Goal: Task Accomplishment & Management: Manage account settings

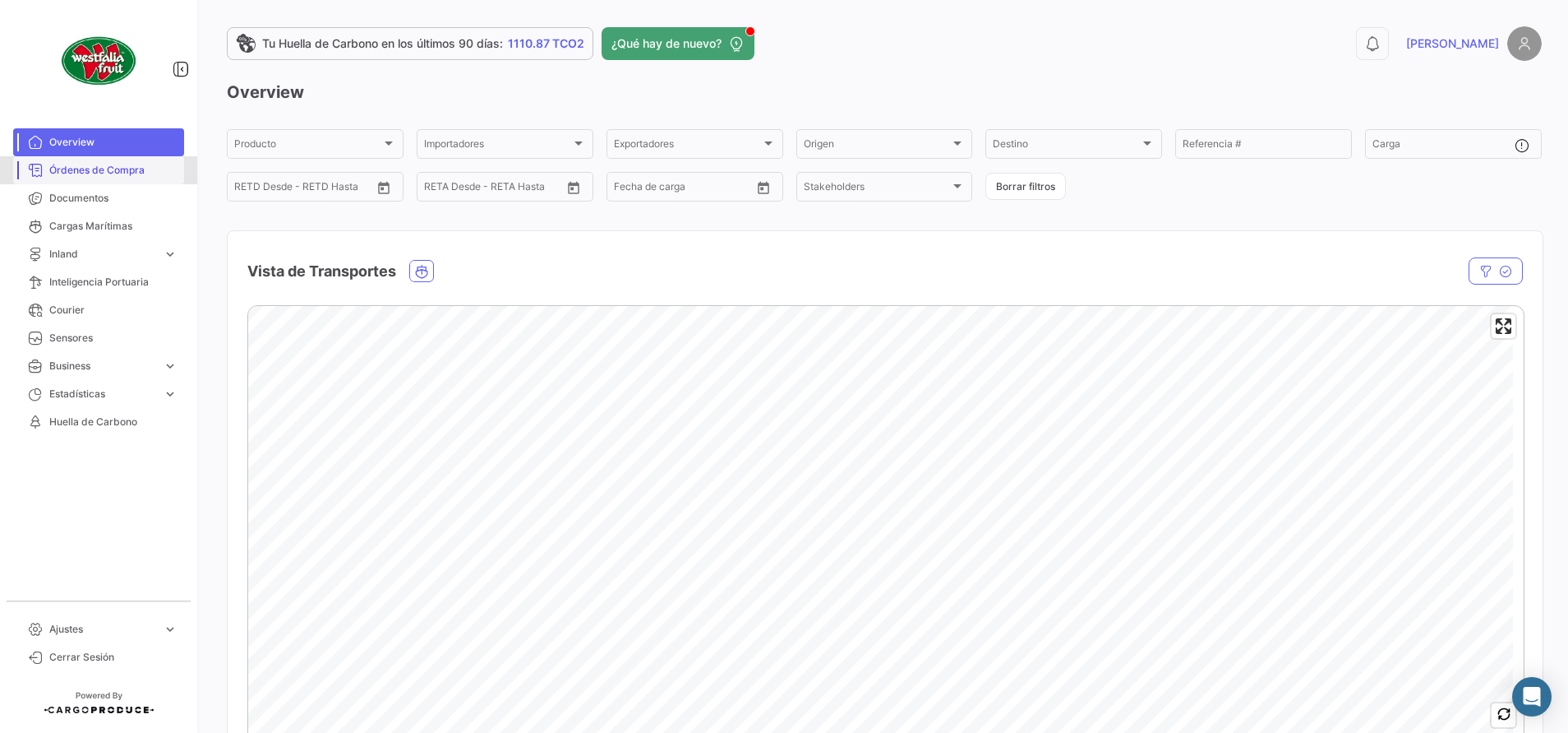
click at [105, 170] on span "Órdenes de Compra" at bounding box center [113, 170] width 128 height 15
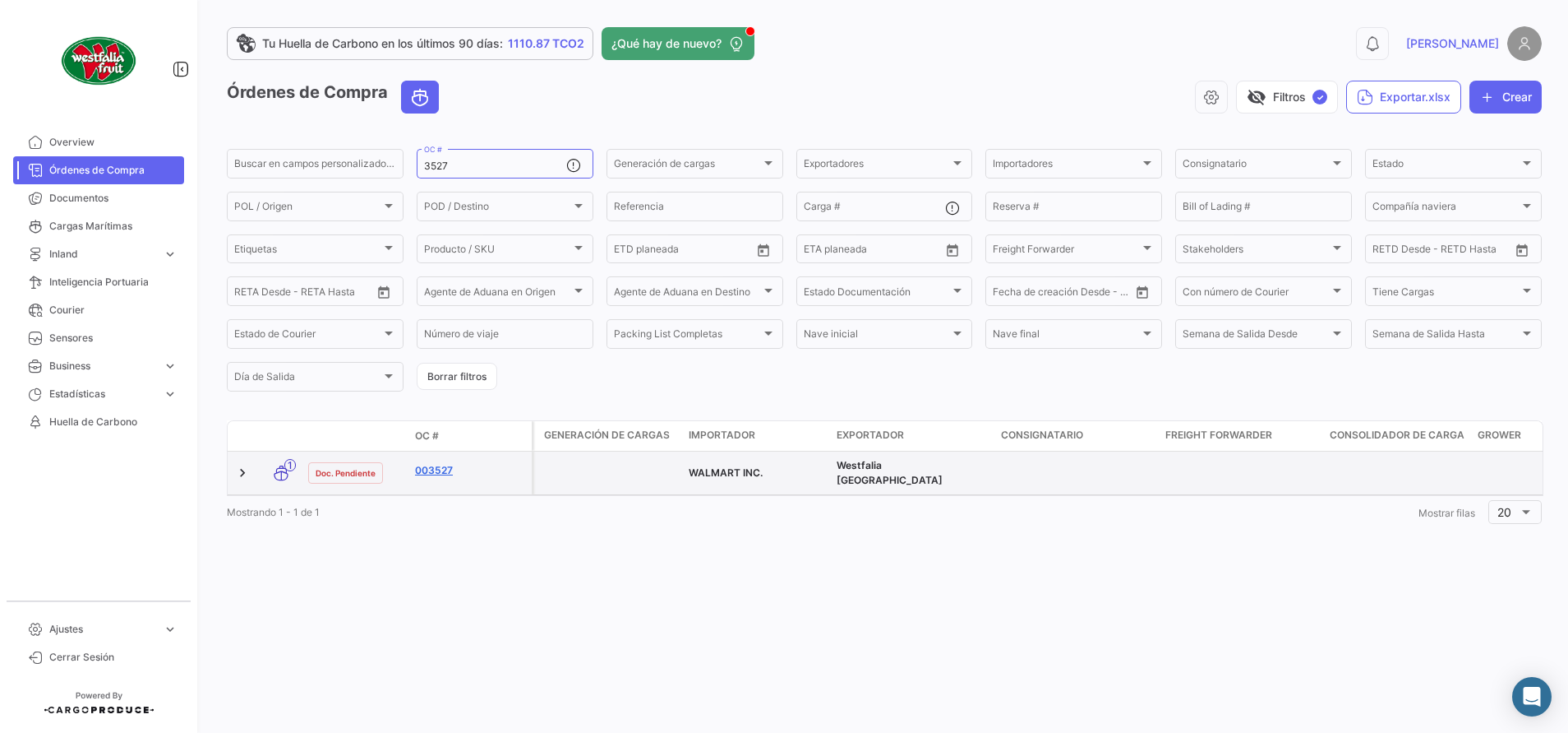
click at [431, 471] on link "003527" at bounding box center [469, 470] width 110 height 15
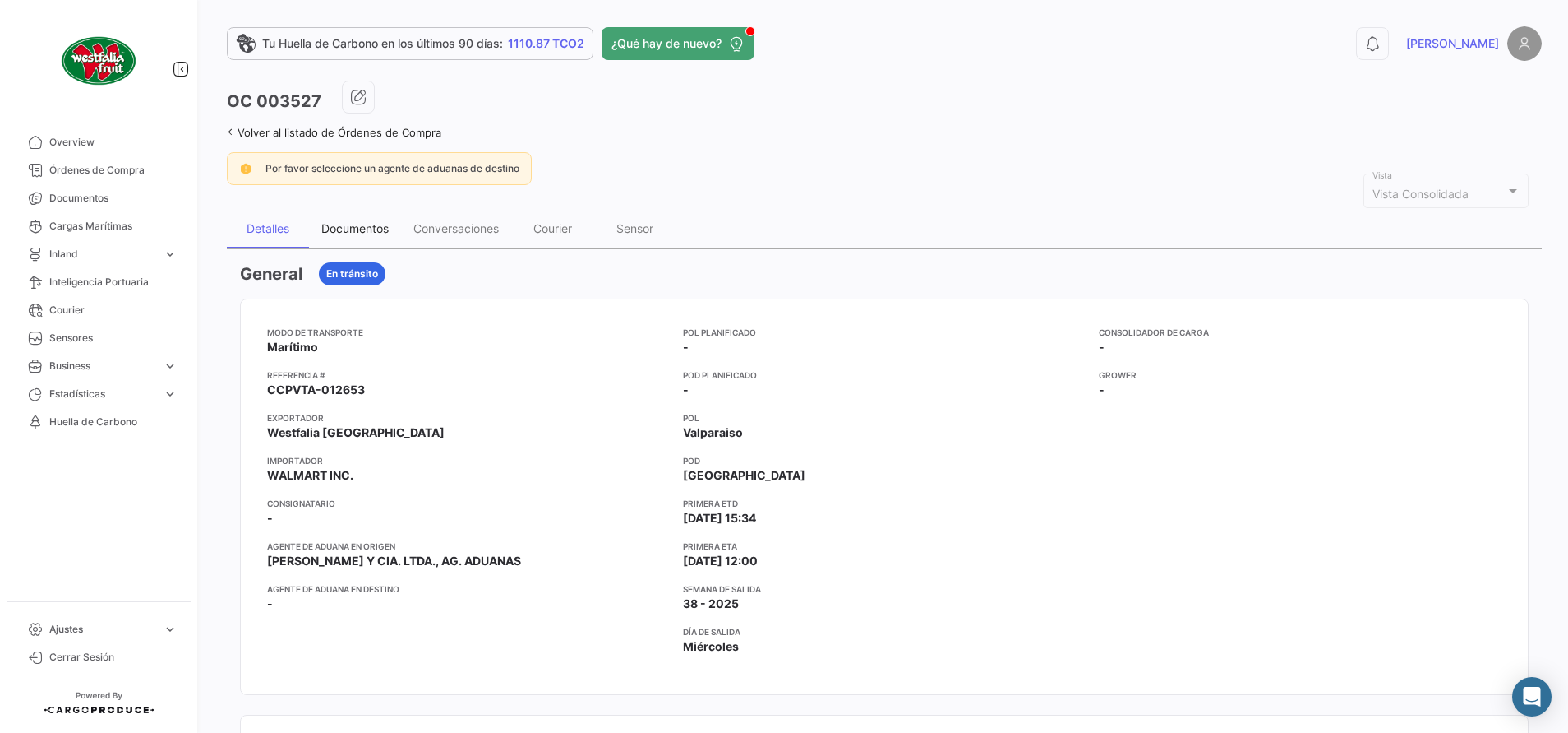
click at [374, 221] on div "Documentos" at bounding box center [356, 228] width 68 height 14
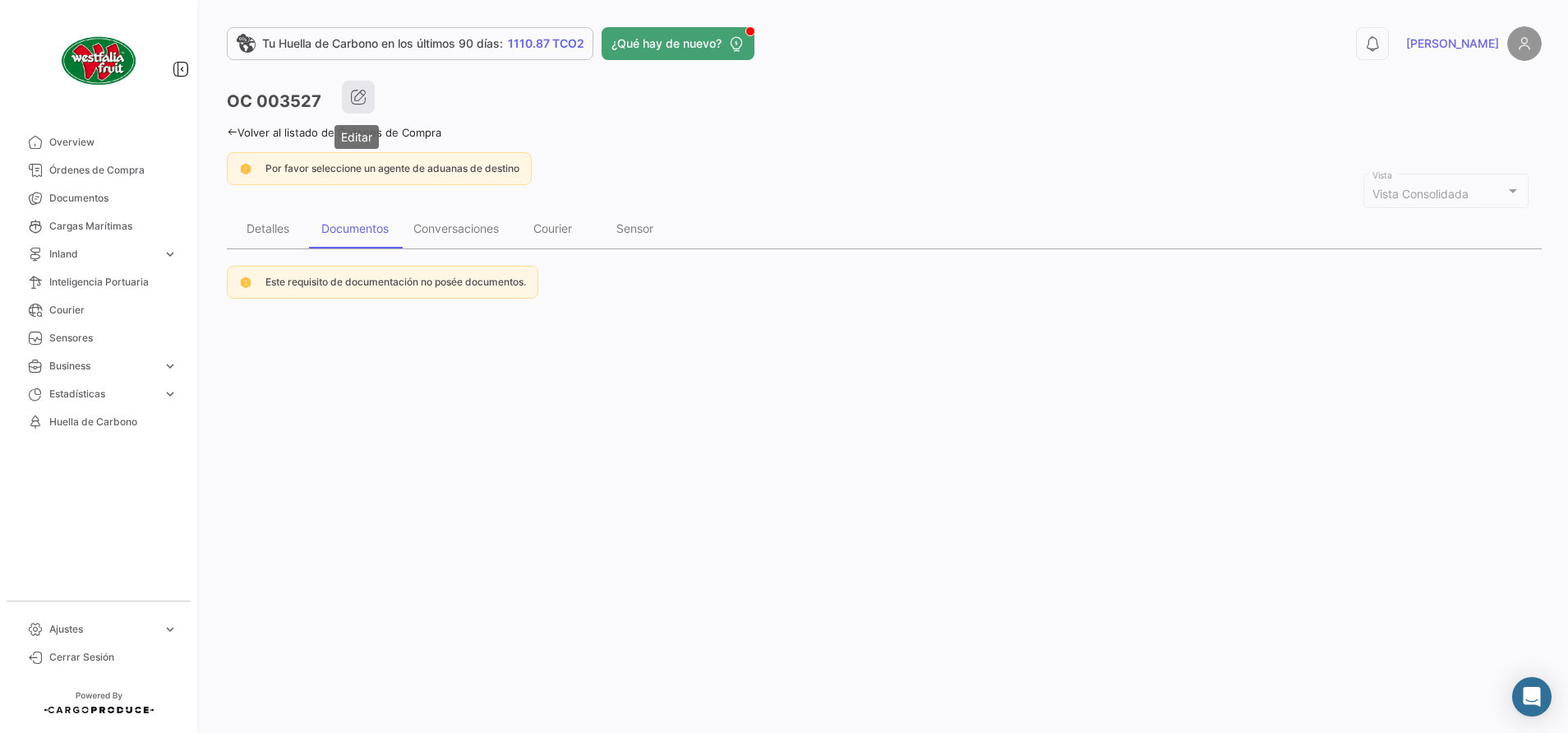
click at [366, 107] on button "button" at bounding box center [358, 97] width 33 height 33
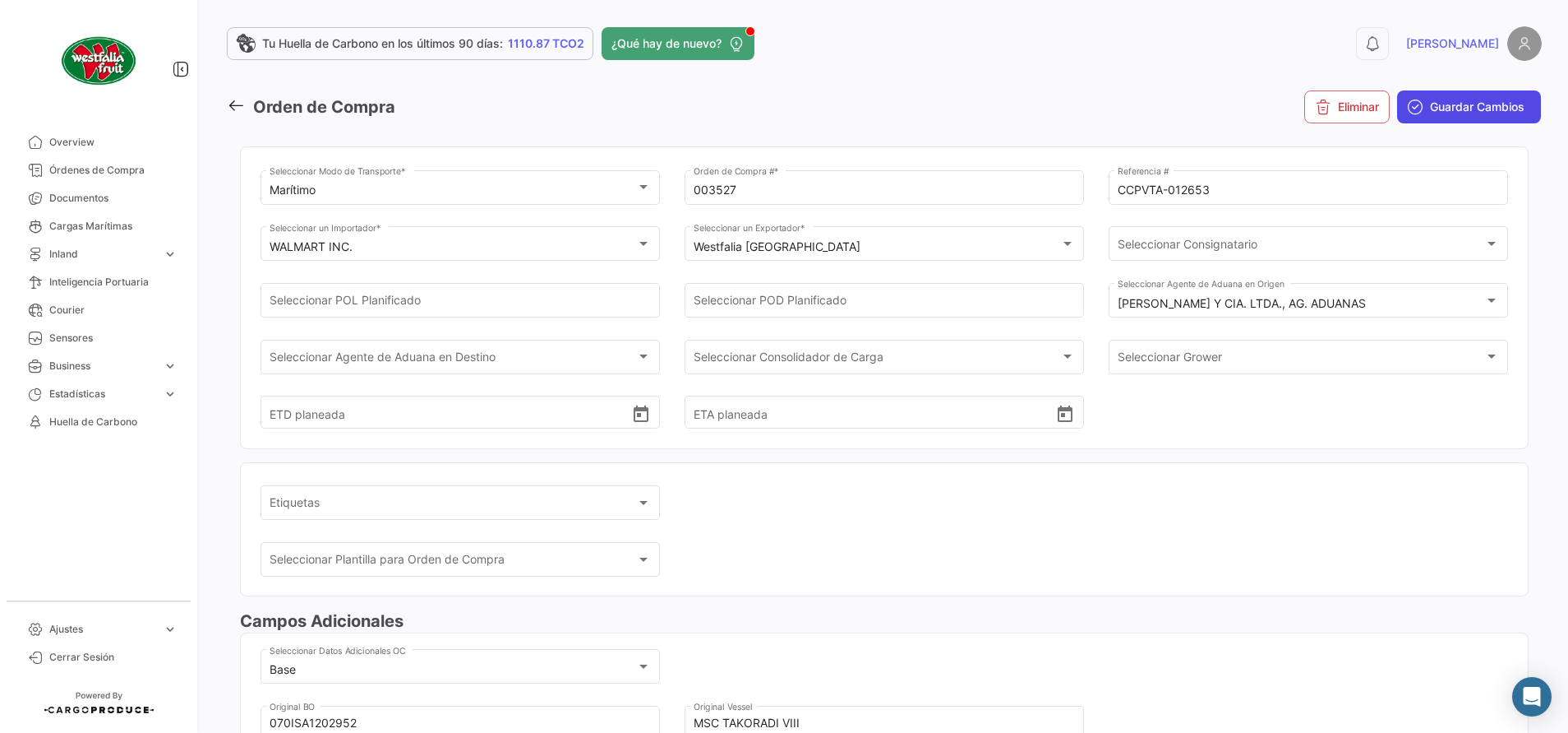
click at [1450, 105] on span "Guardar Cambios" at bounding box center [1478, 106] width 94 height 16
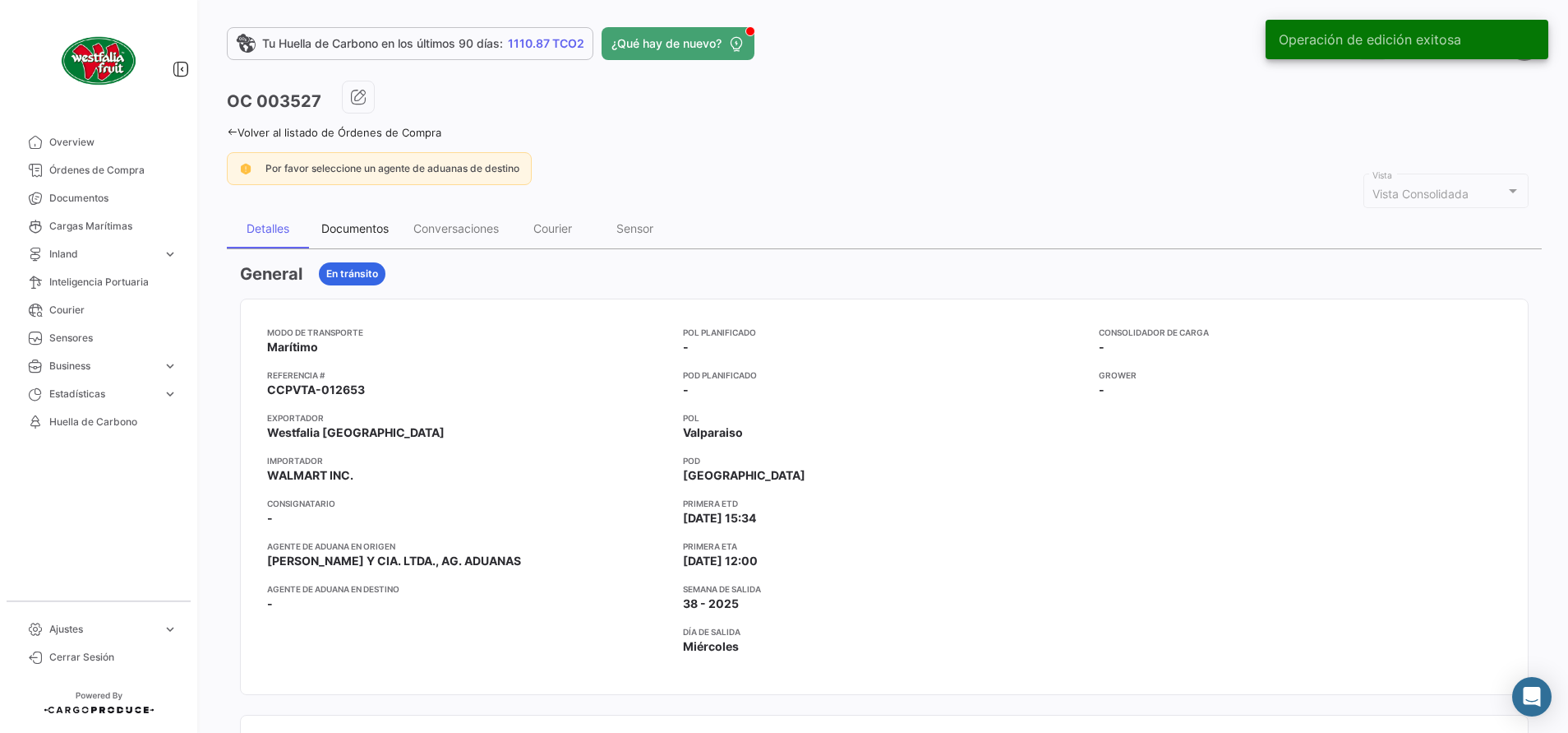
click at [349, 219] on div "Documentos" at bounding box center [356, 229] width 92 height 40
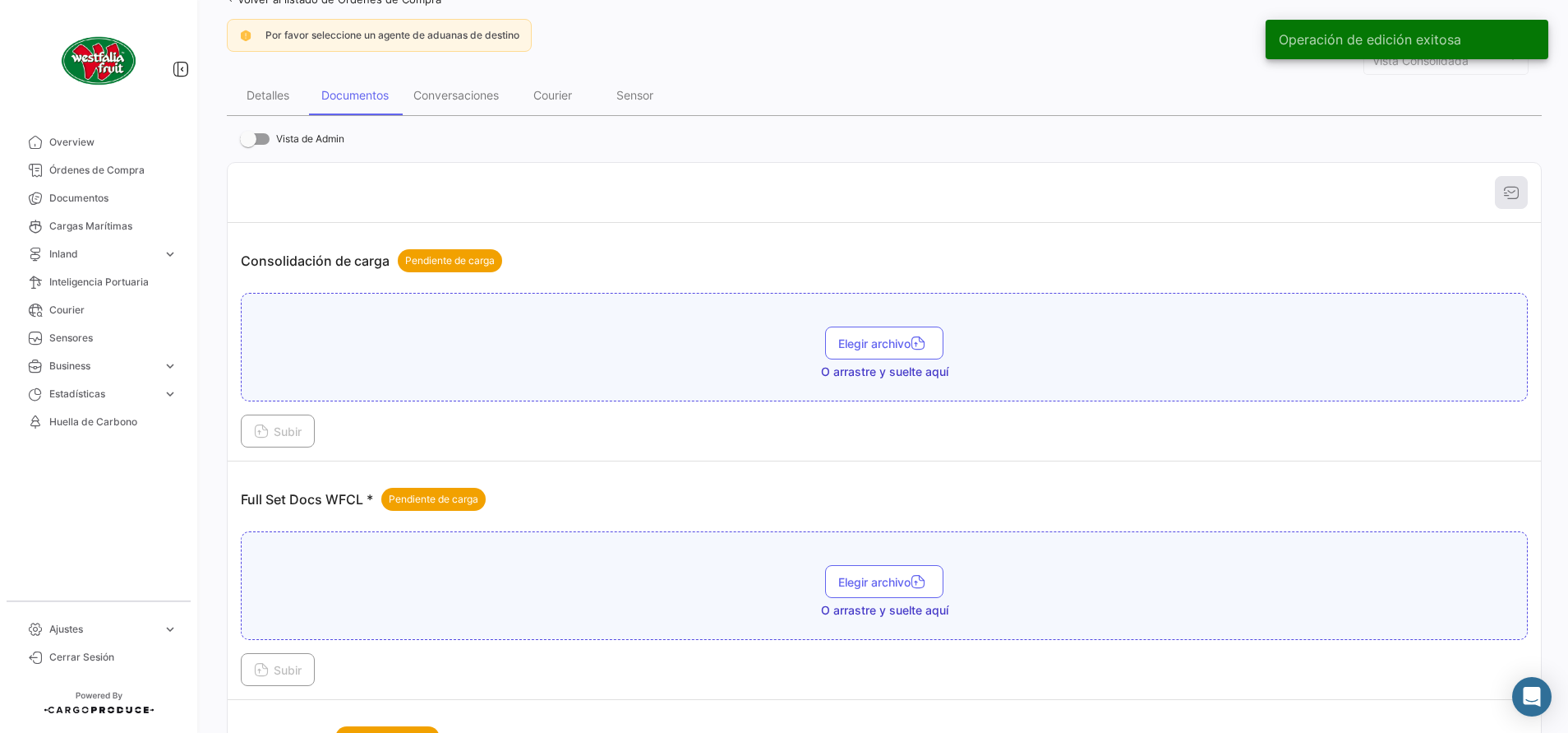
scroll to position [247, 0]
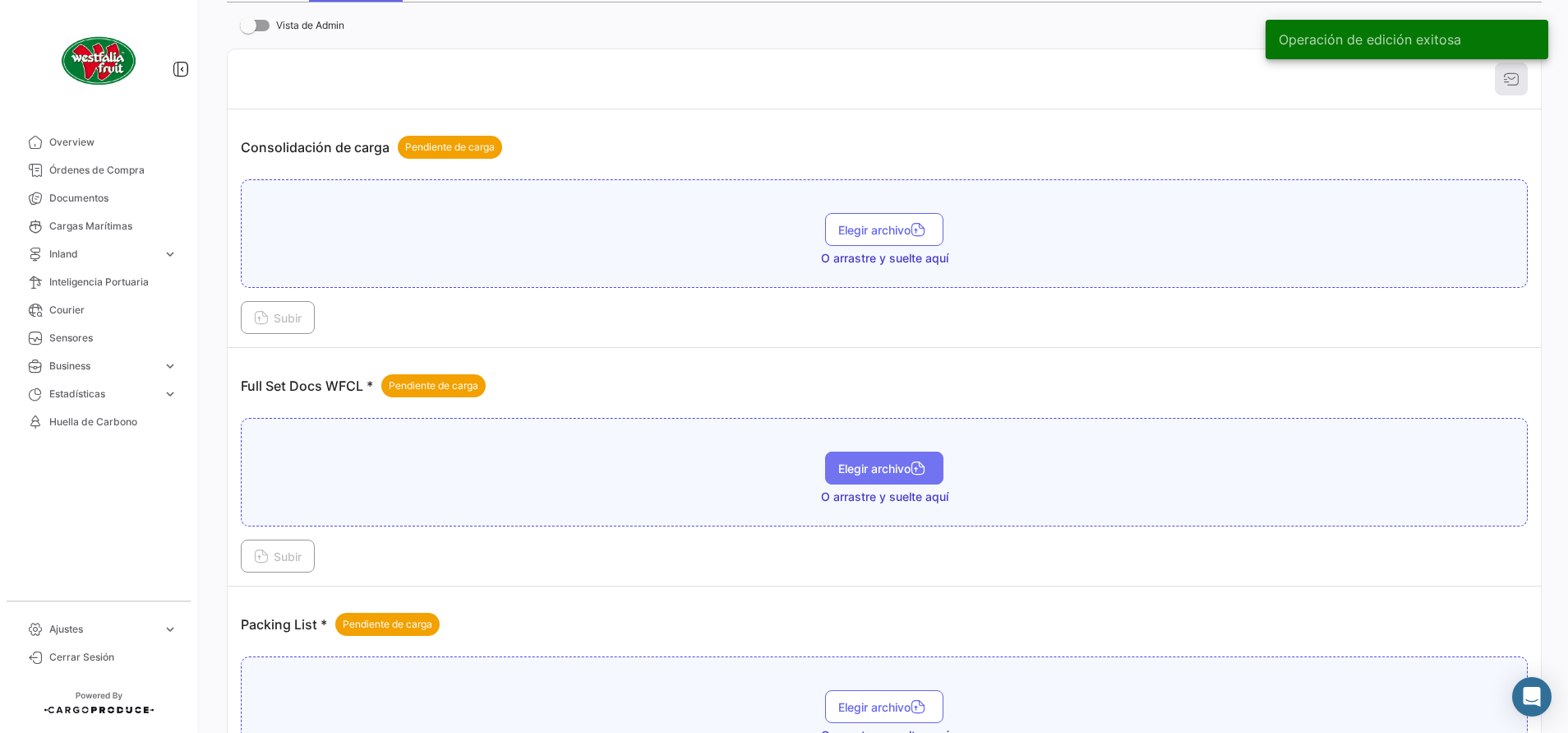
click at [883, 459] on button "Elegir archivo" at bounding box center [884, 468] width 119 height 33
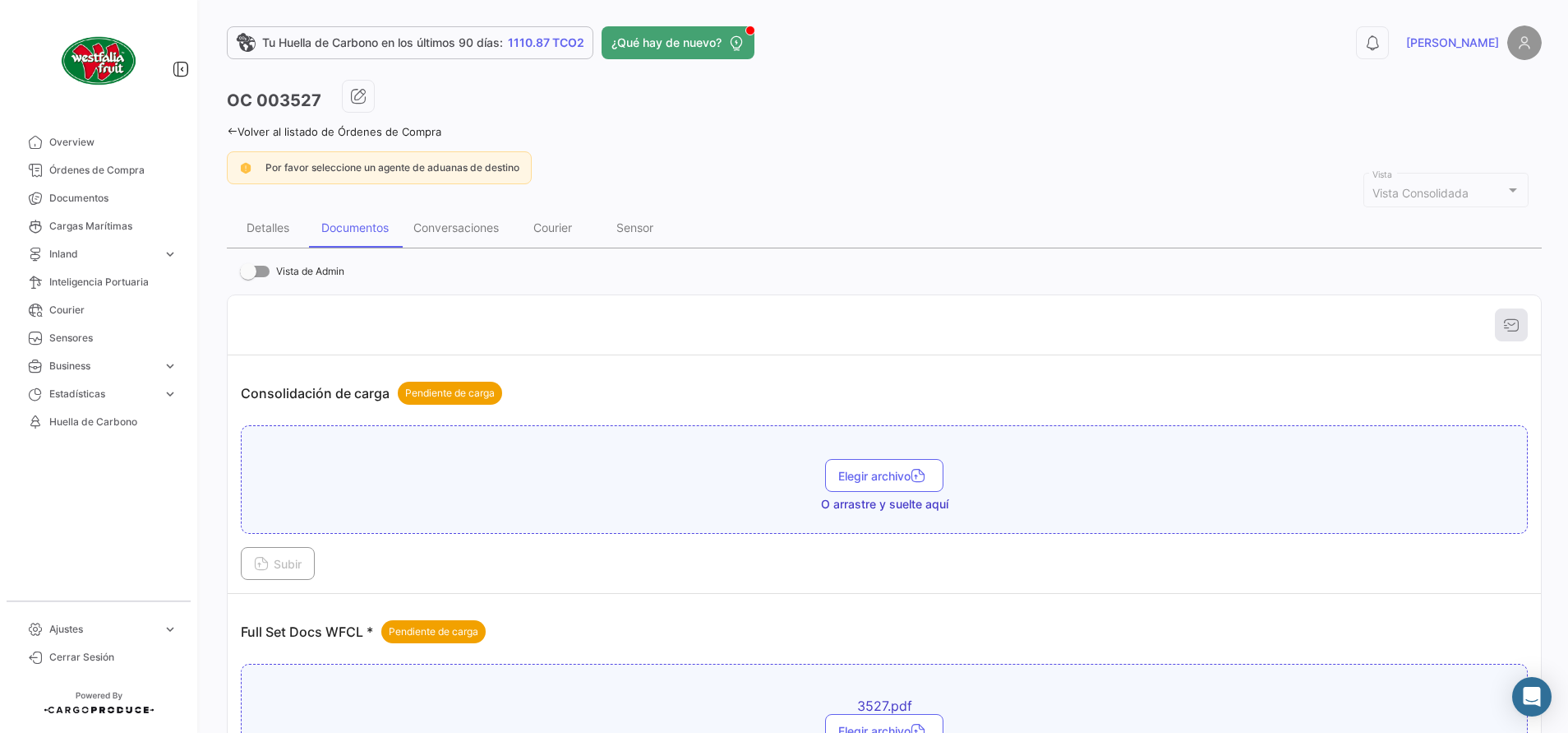
scroll to position [0, 0]
click at [276, 235] on div "Detalles" at bounding box center [267, 229] width 82 height 40
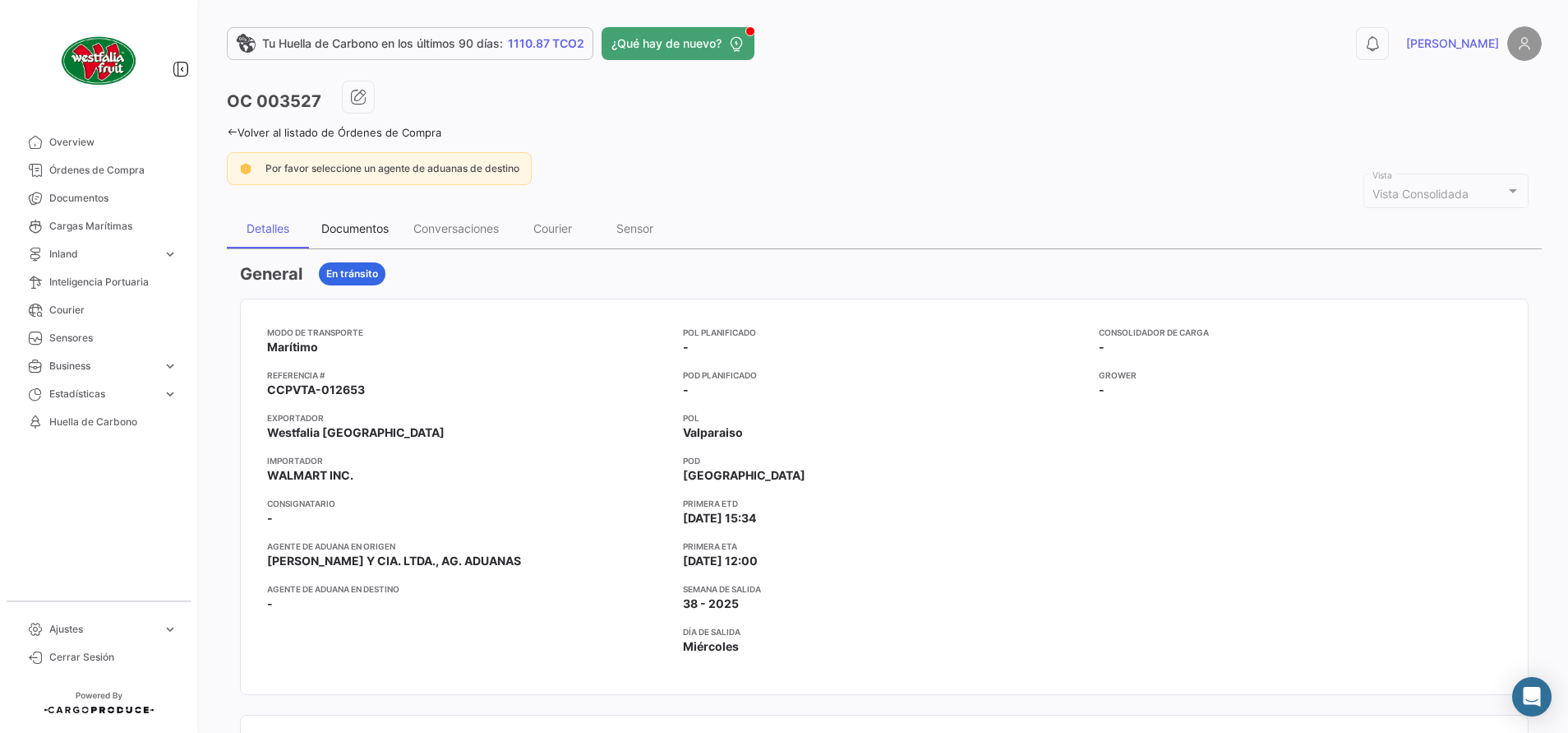
click at [354, 230] on div "Documentos" at bounding box center [356, 228] width 68 height 14
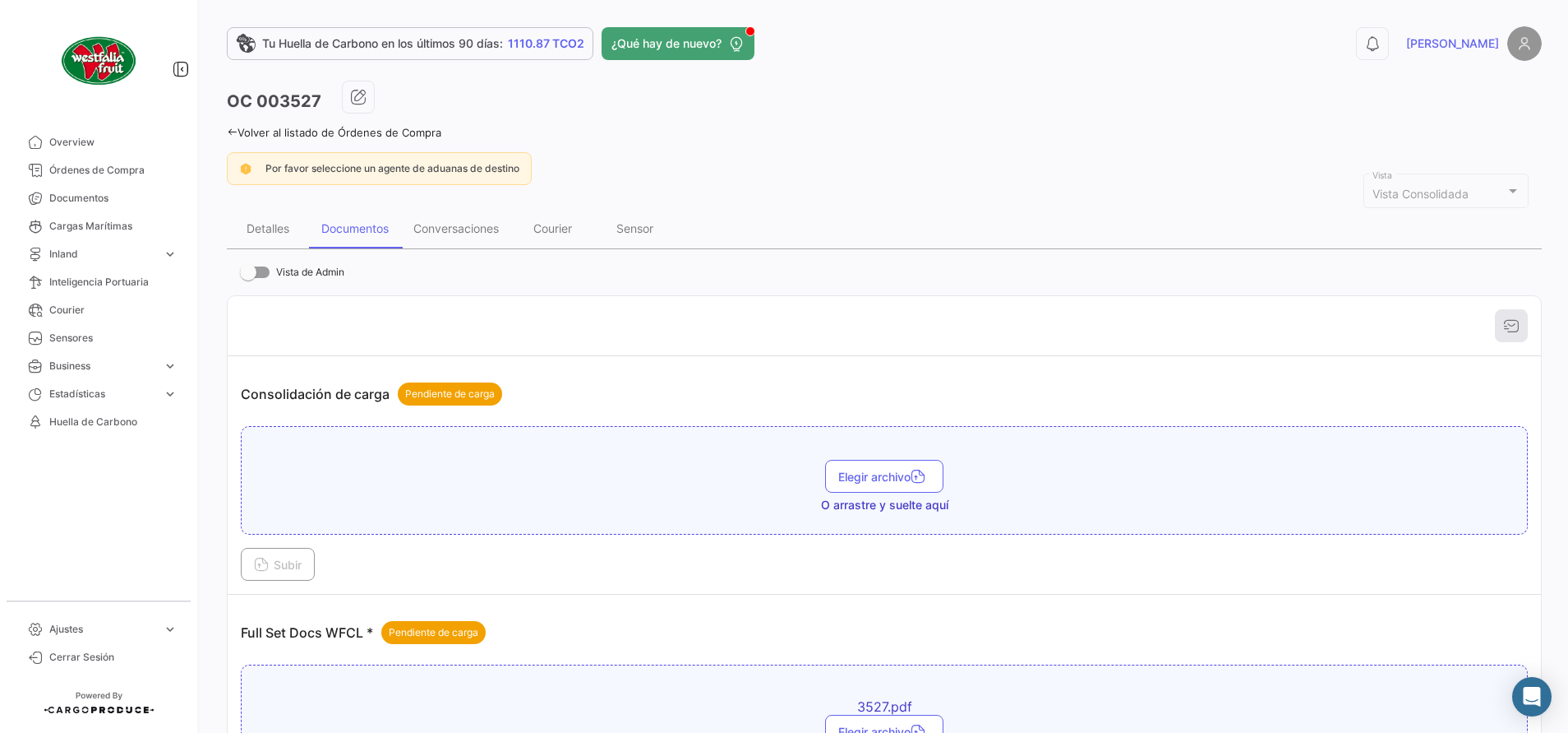
click at [371, 237] on div "Documentos" at bounding box center [356, 229] width 92 height 40
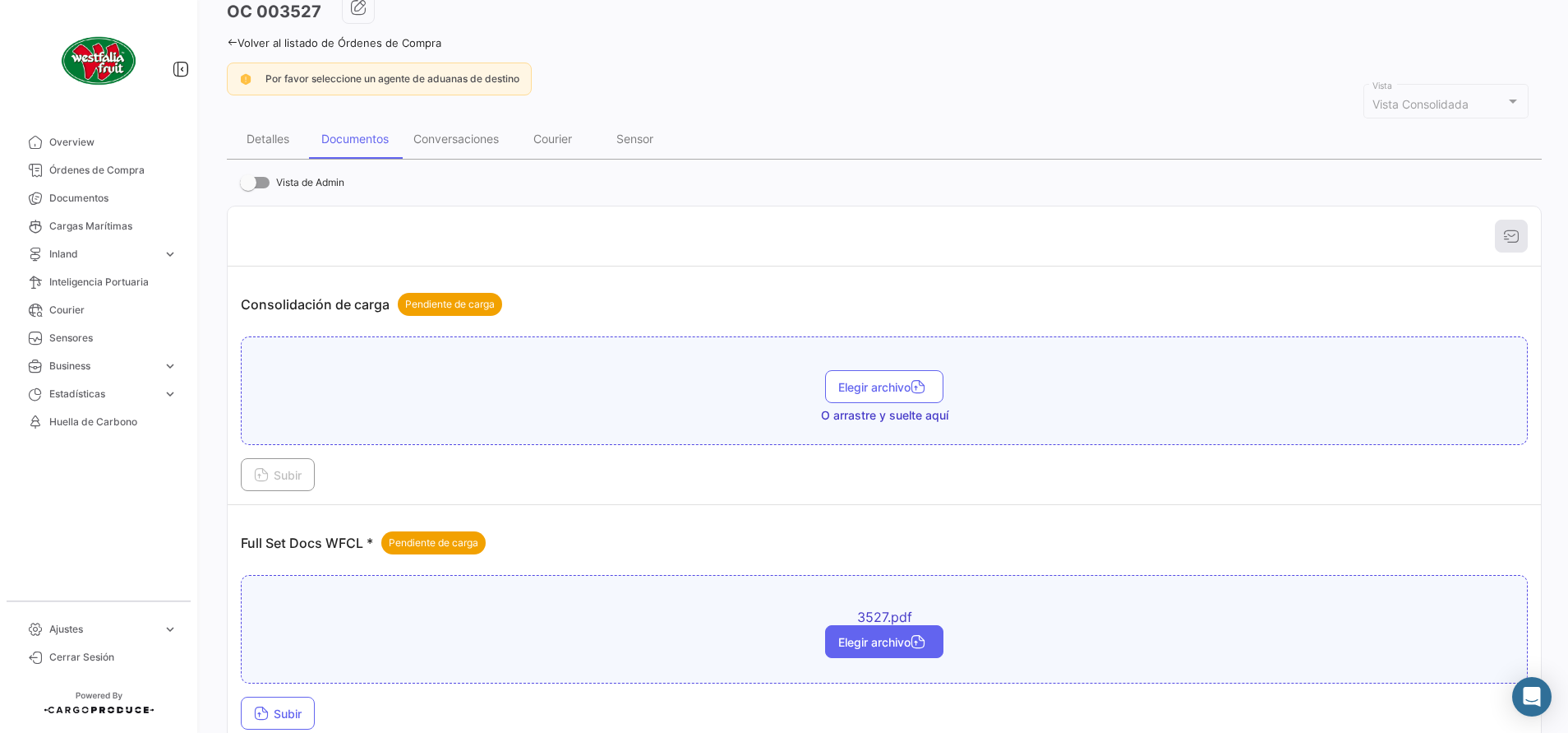
scroll to position [123, 0]
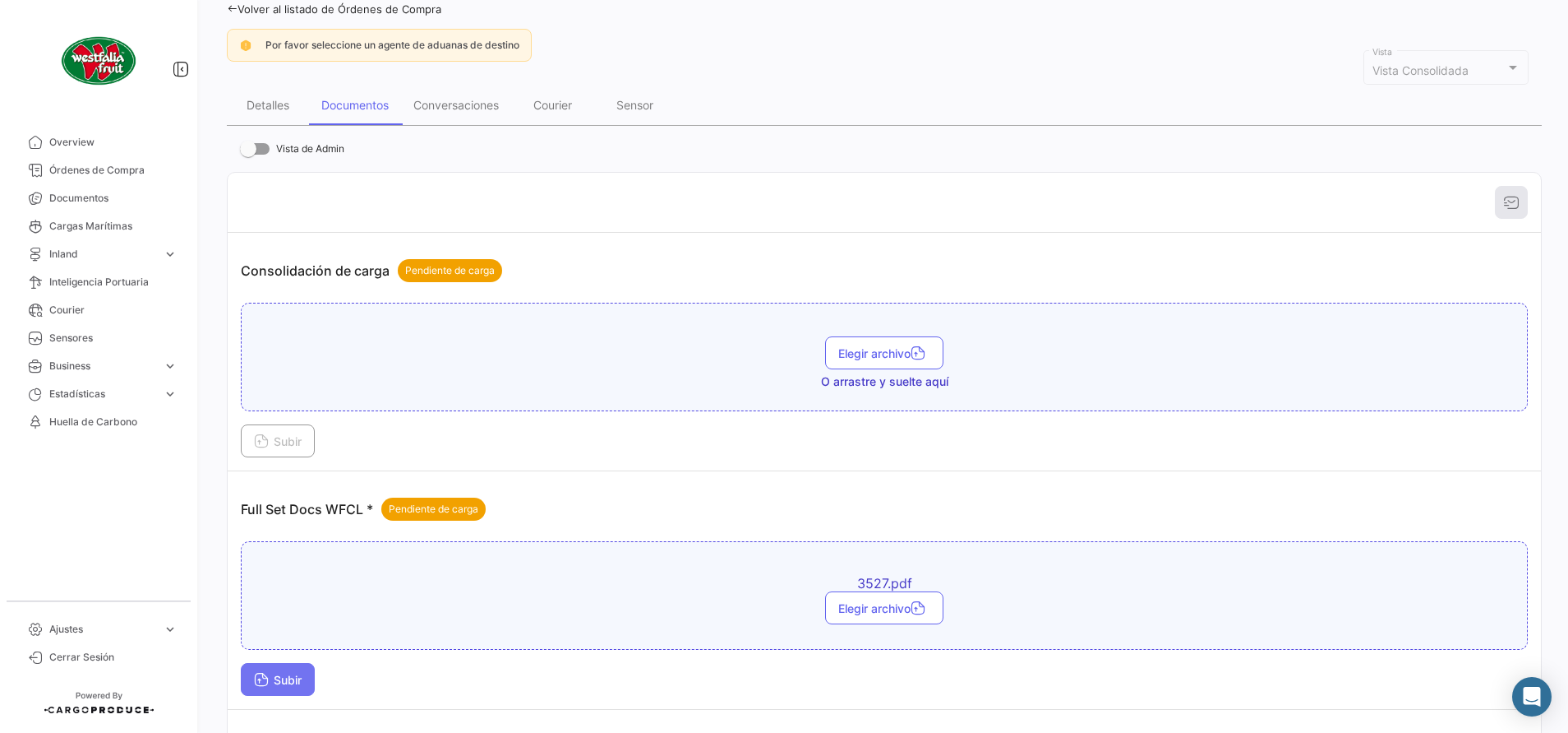
click at [299, 687] on button "Subir" at bounding box center [277, 678] width 74 height 33
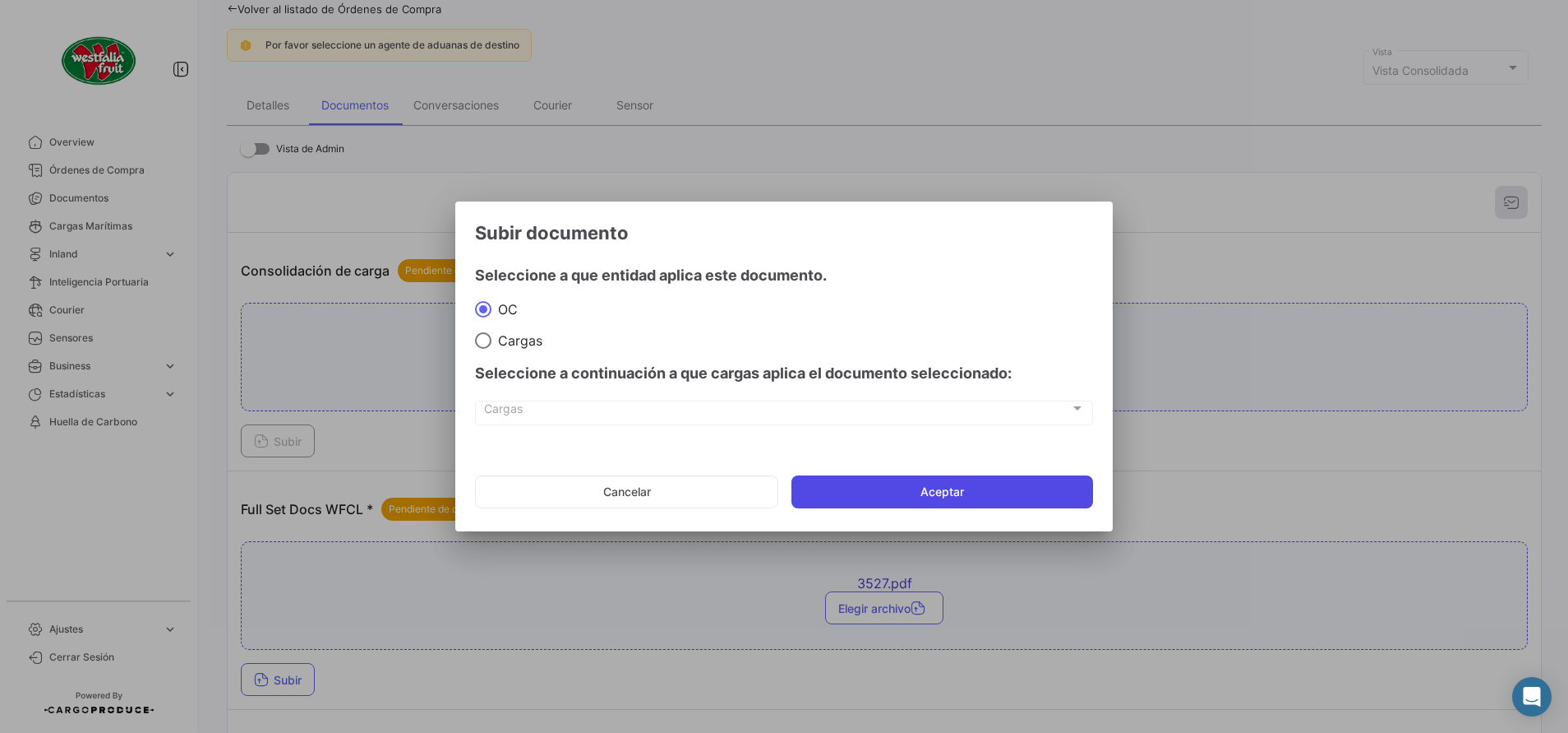
click at [877, 488] on button "Aceptar" at bounding box center [942, 491] width 302 height 33
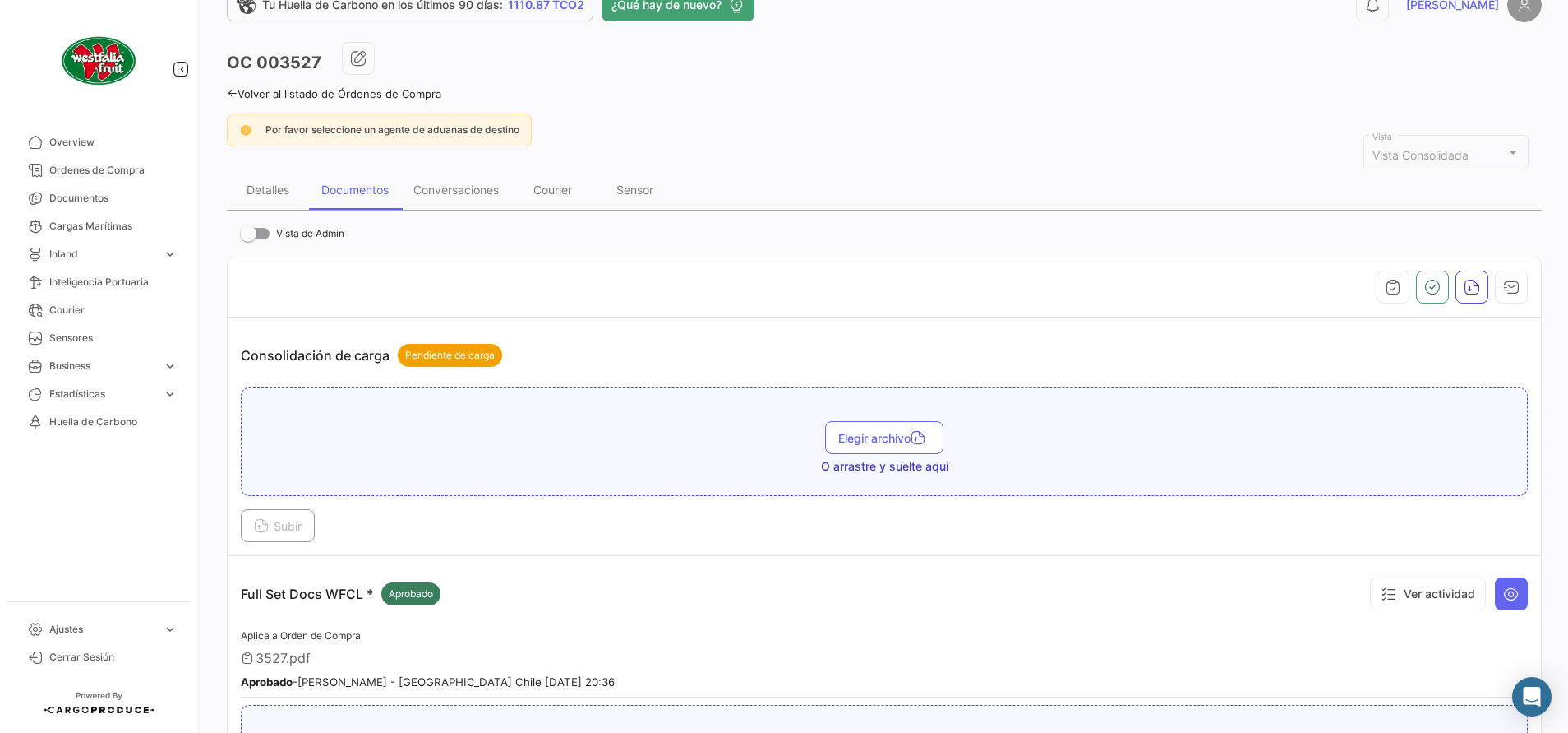
scroll to position [0, 0]
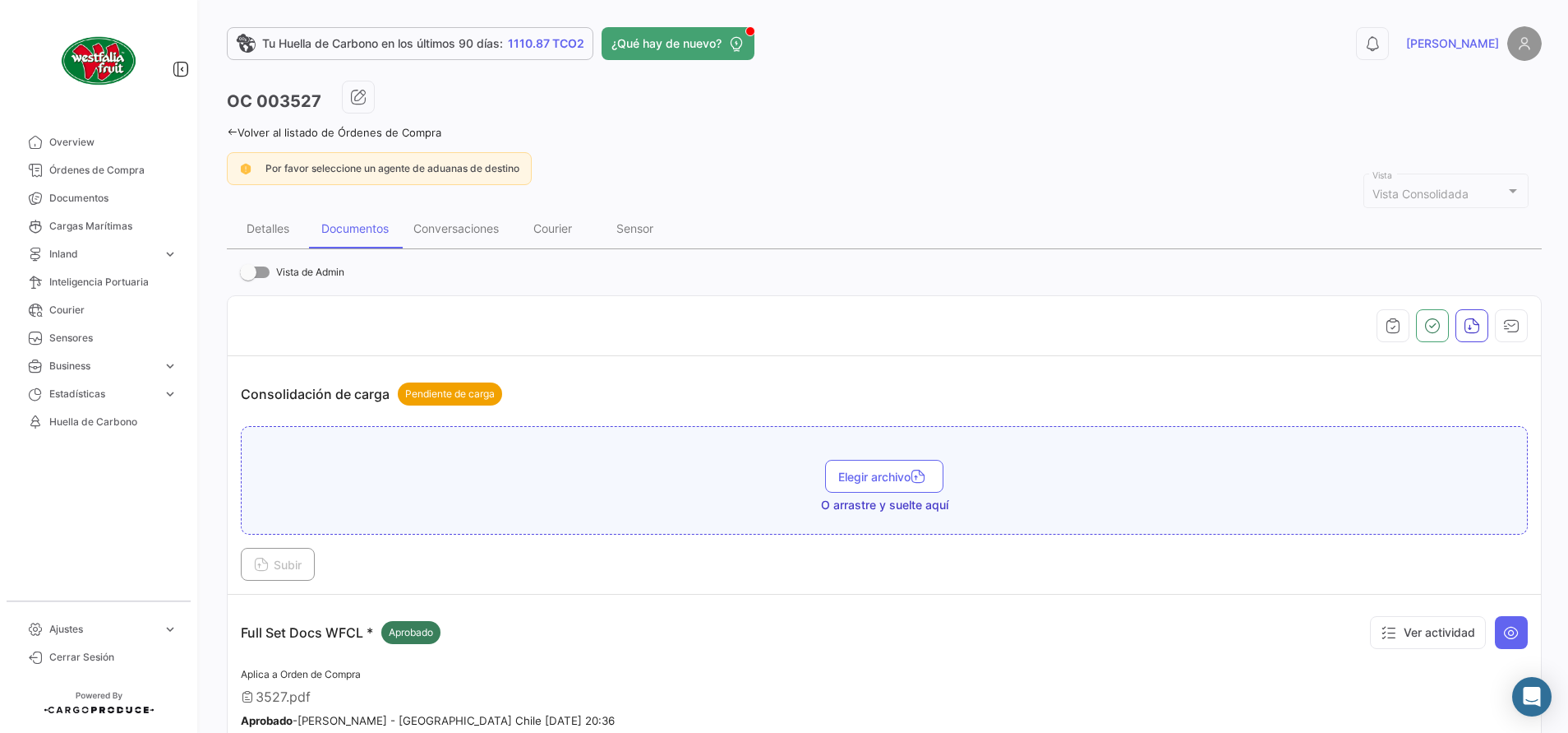
click at [236, 134] on icon at bounding box center [231, 132] width 10 height 10
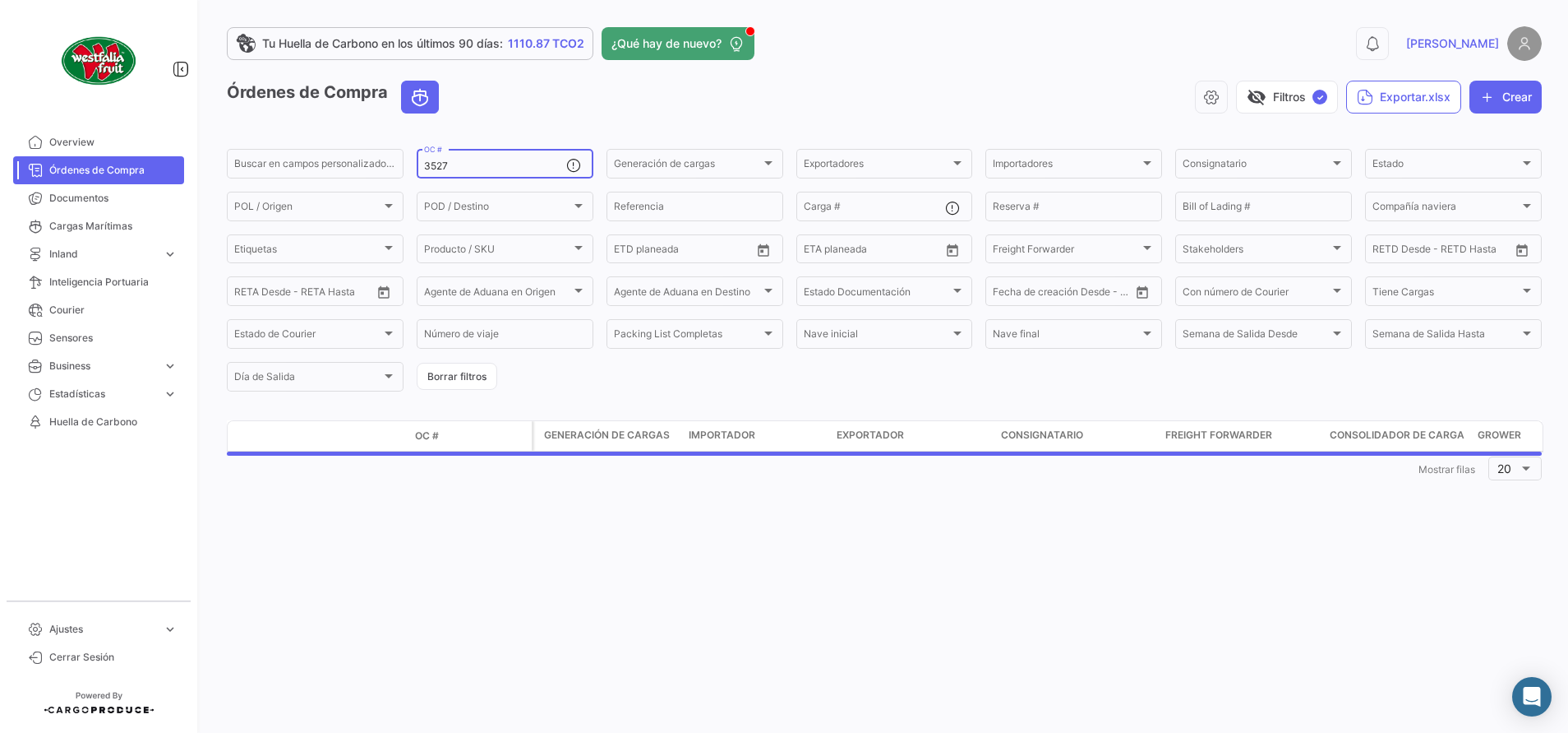
click at [453, 165] on input "3527" at bounding box center [495, 166] width 142 height 11
type input "3"
type input "3451"
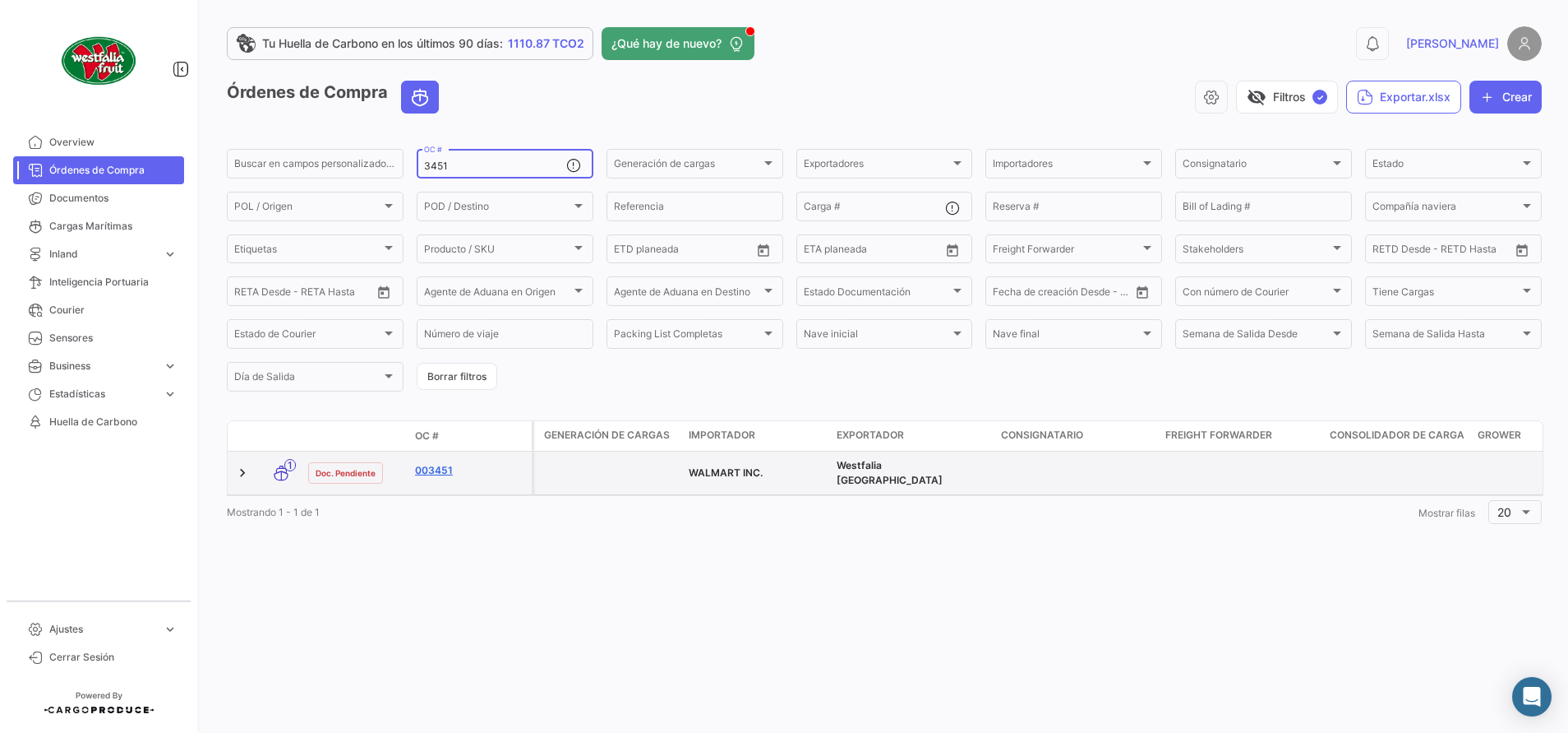
click at [446, 471] on link "003451" at bounding box center [469, 470] width 110 height 15
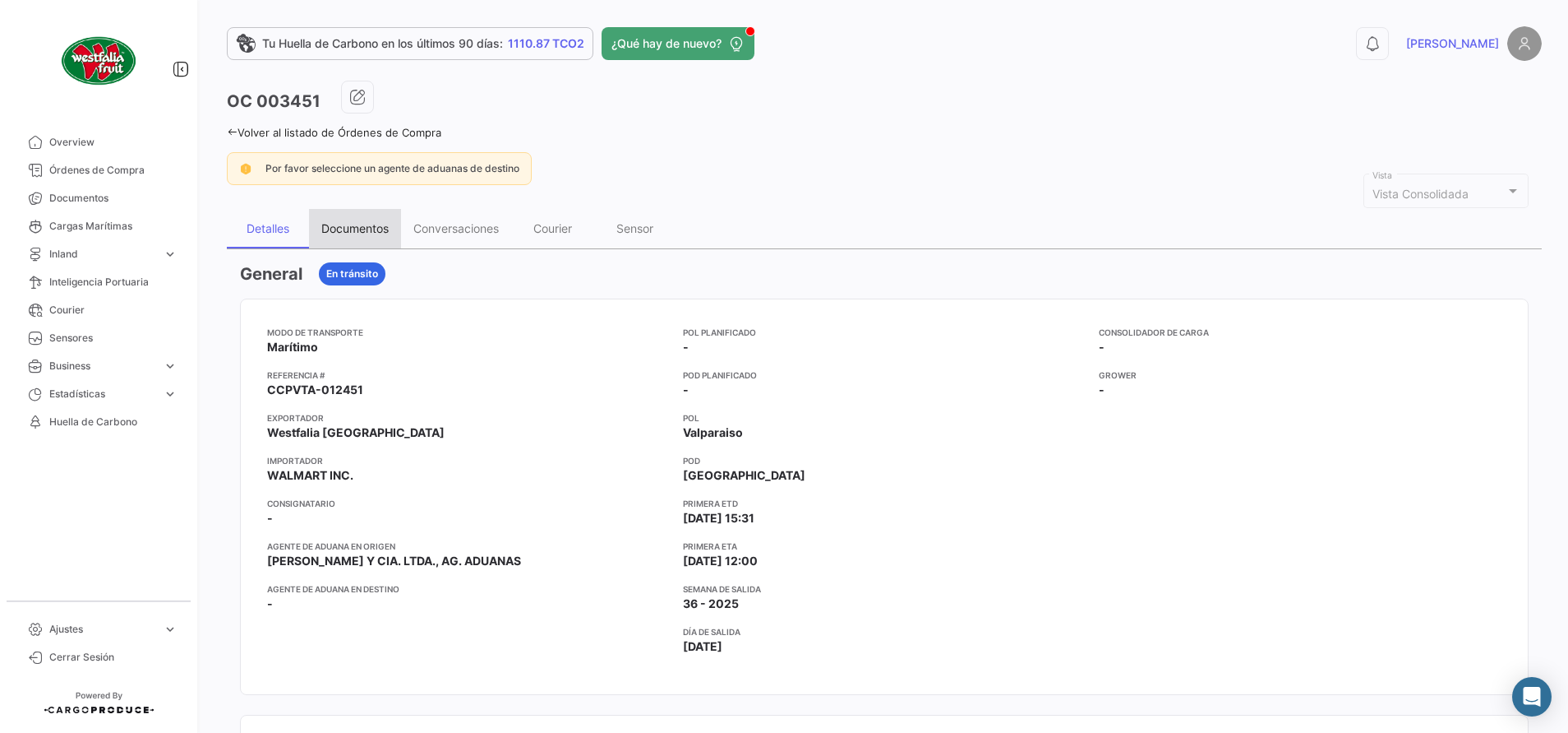
click at [374, 225] on div "Documentos" at bounding box center [356, 228] width 68 height 14
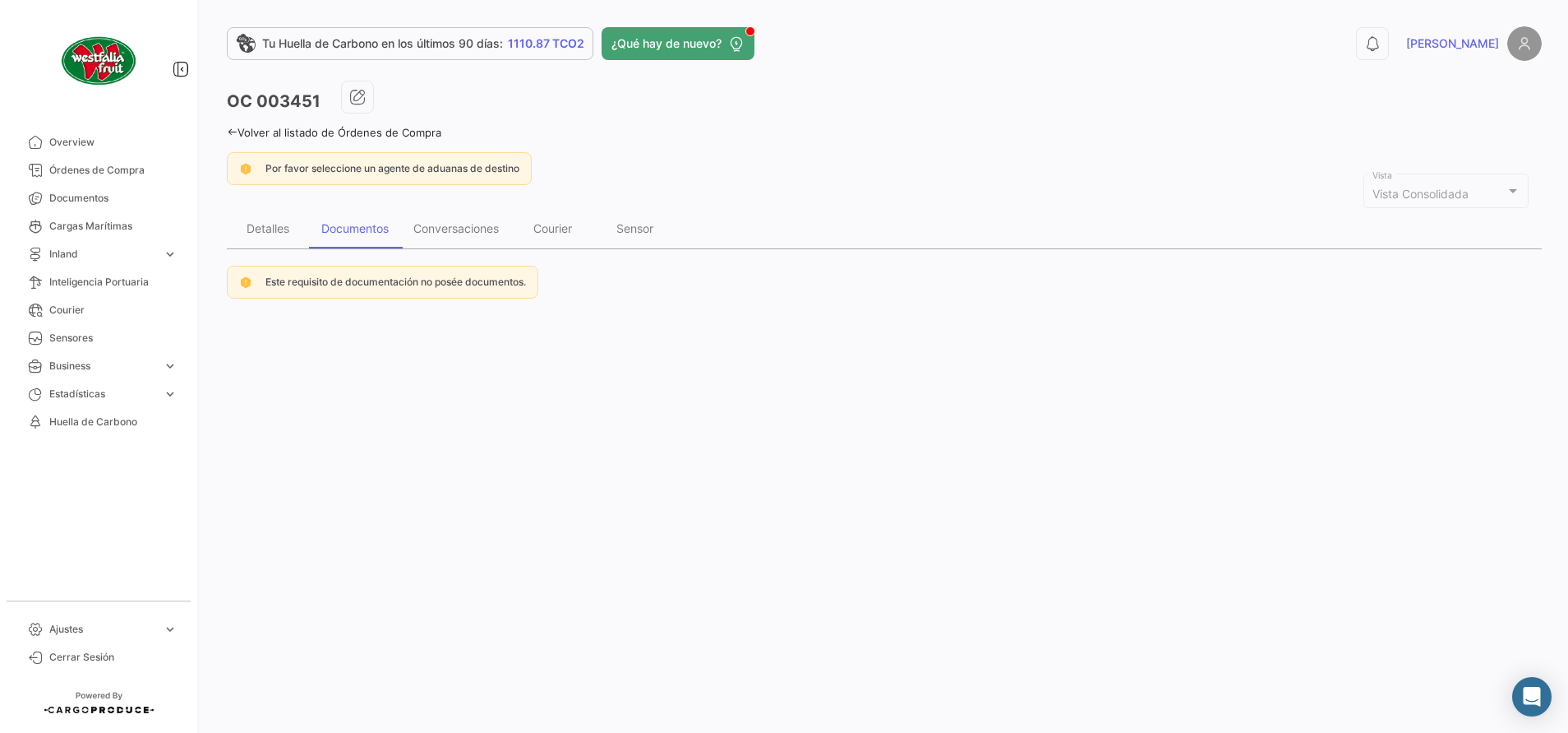
click at [356, 77] on app-header "Tu Huella de Carbono en los últimos 90 días: 1110.87 TCO2 ¿Qué hay de nuevo? 0 …" at bounding box center [884, 54] width 1315 height 55
click at [356, 94] on icon "button" at bounding box center [356, 96] width 16 height 16
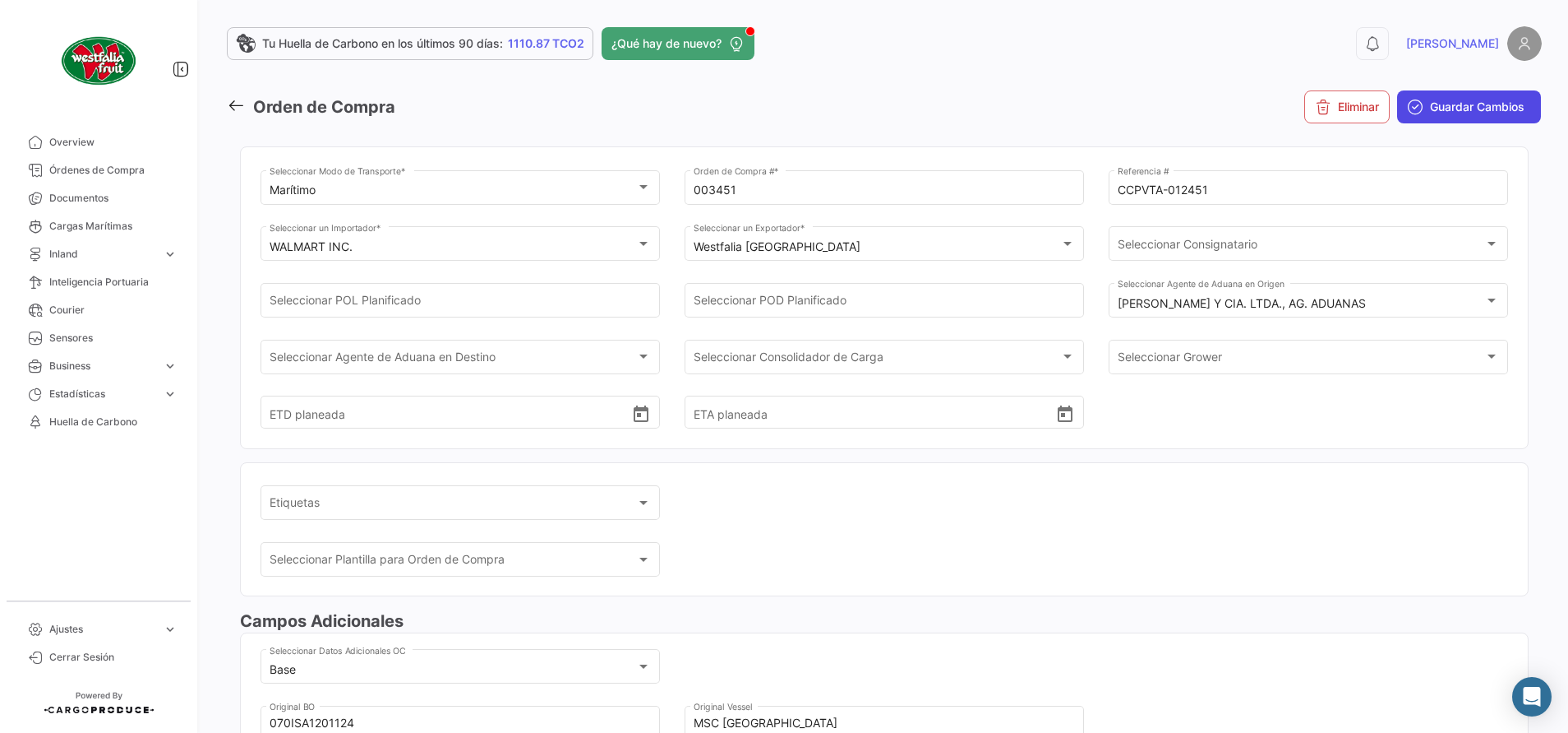
click at [1431, 100] on span "Guardar Cambios" at bounding box center [1478, 106] width 94 height 16
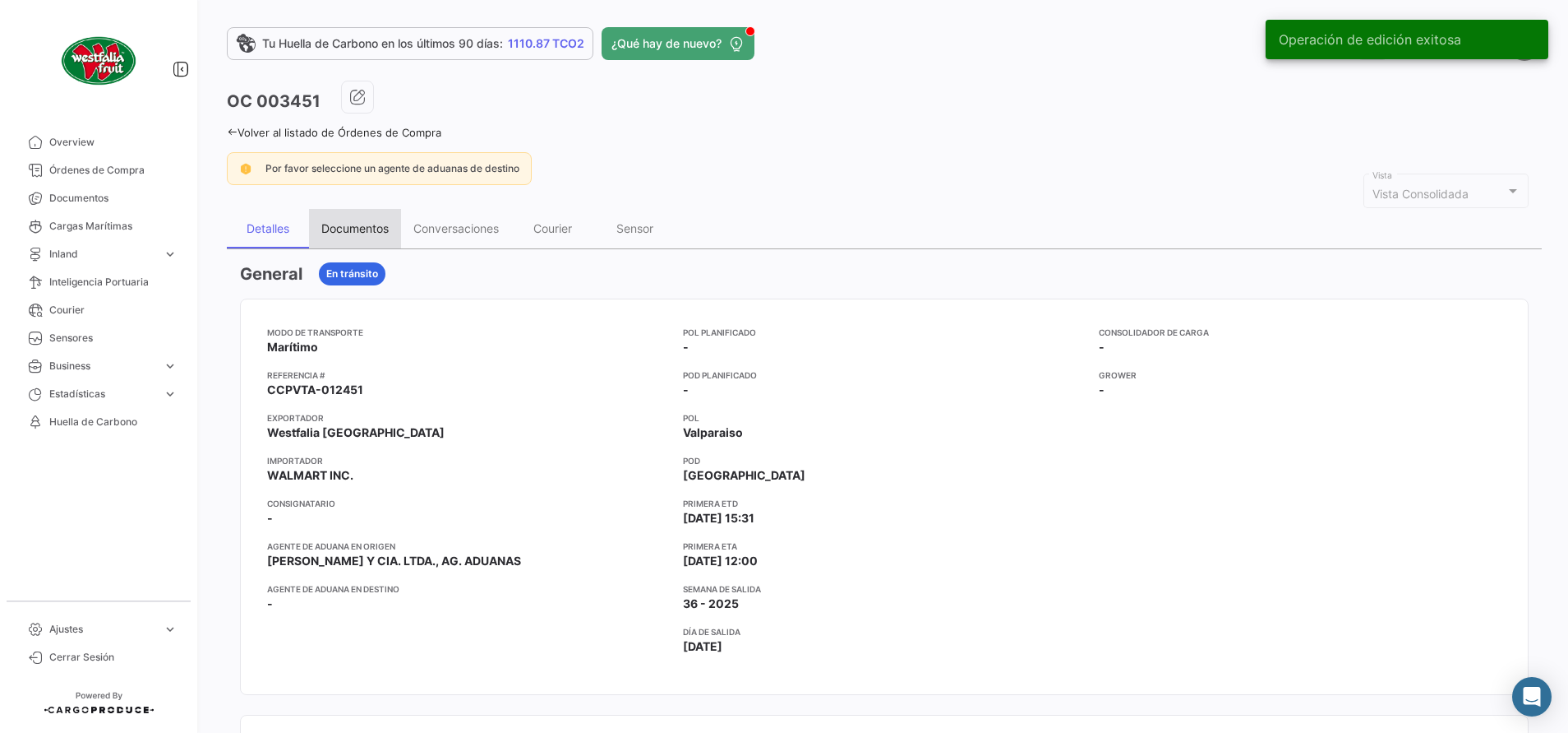
click at [343, 228] on div "Documentos" at bounding box center [356, 228] width 68 height 14
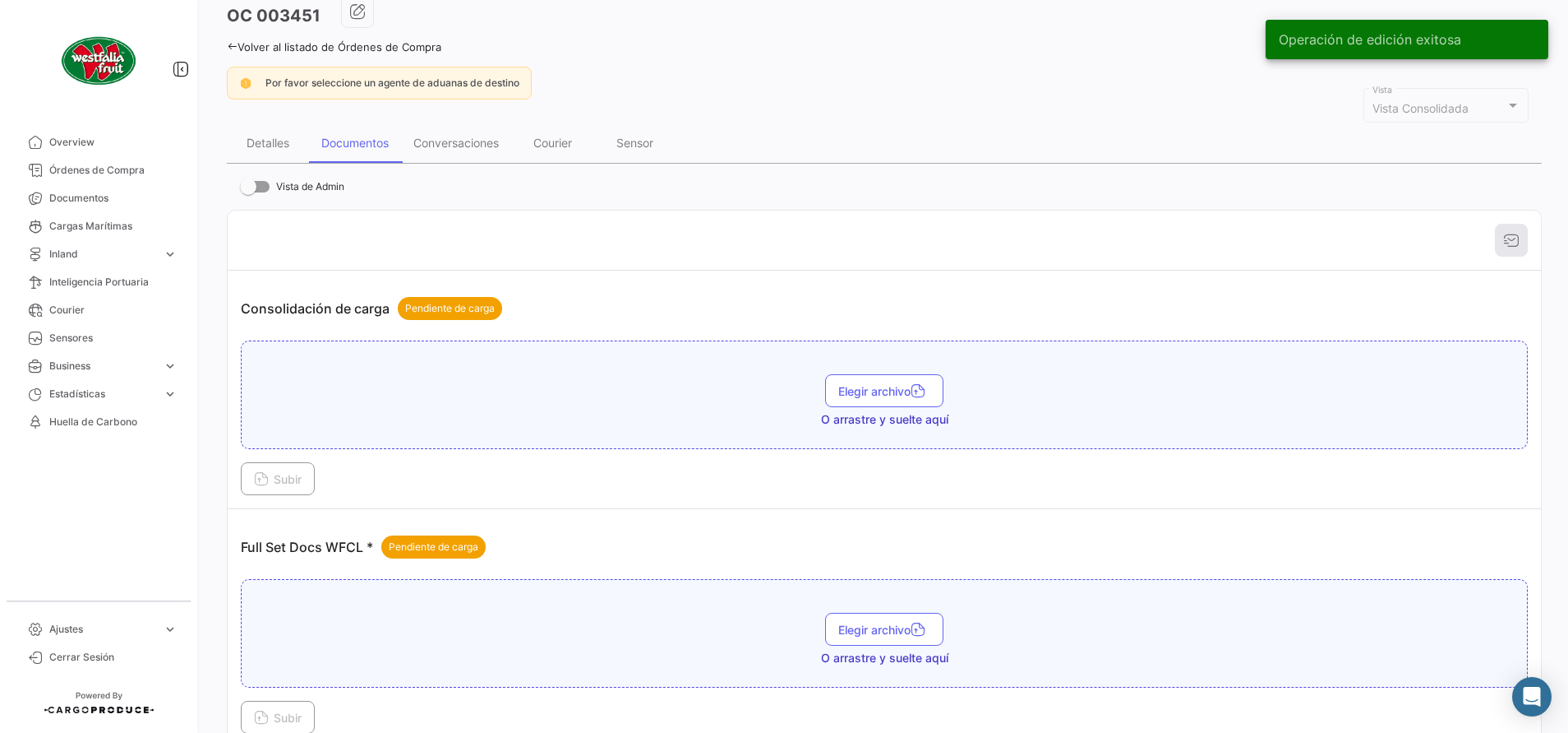
scroll to position [123, 0]
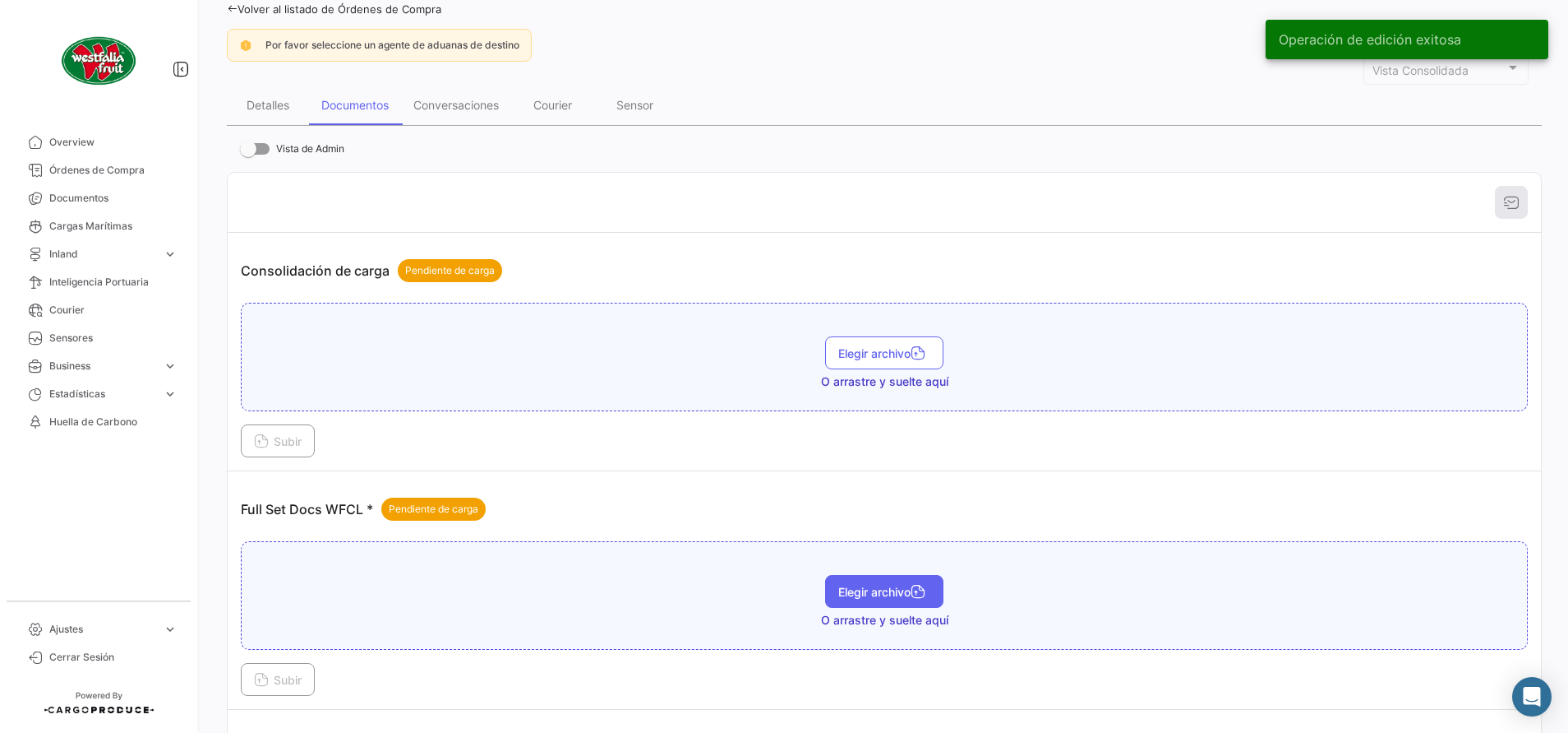
click at [847, 591] on span "Elegir archivo" at bounding box center [884, 591] width 92 height 14
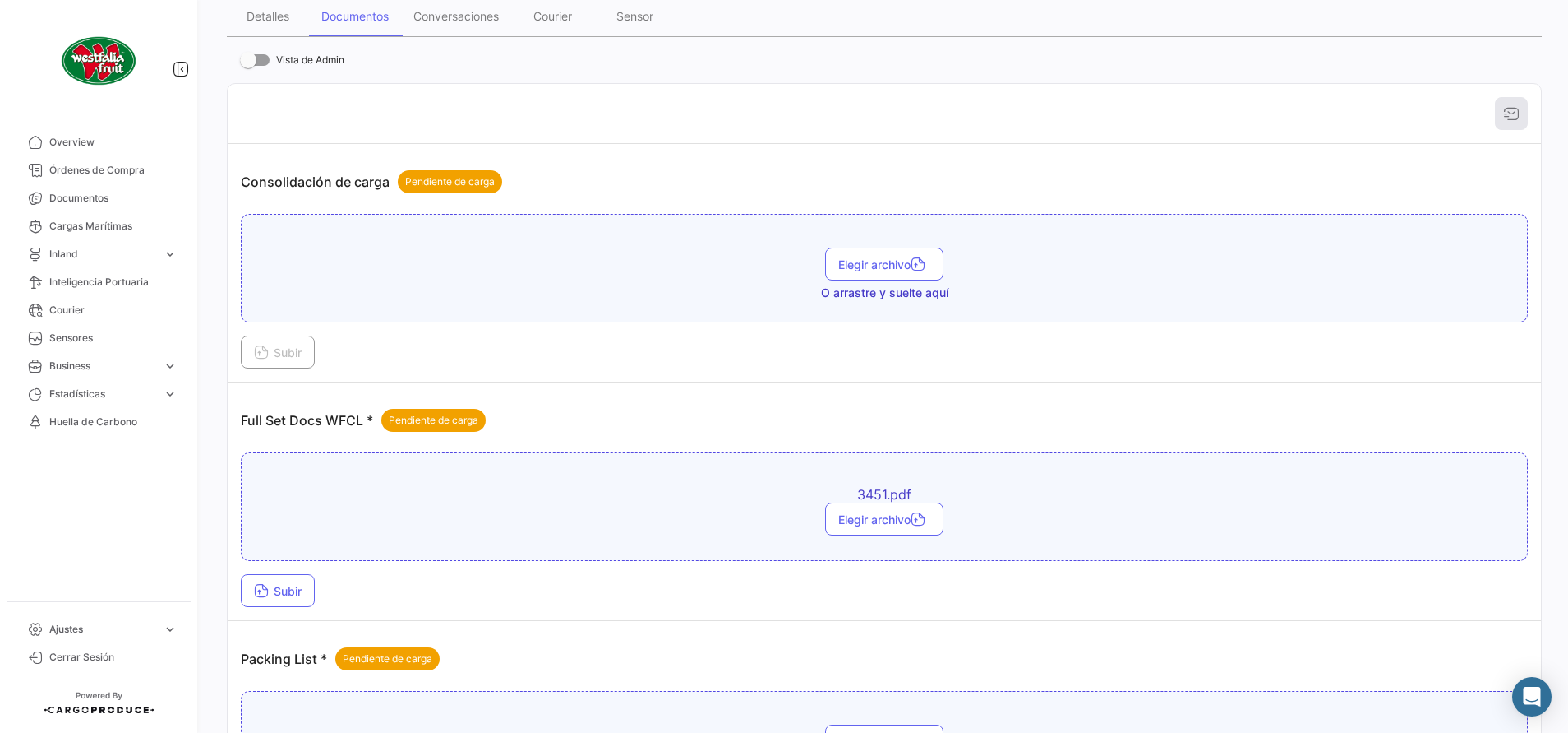
scroll to position [247, 0]
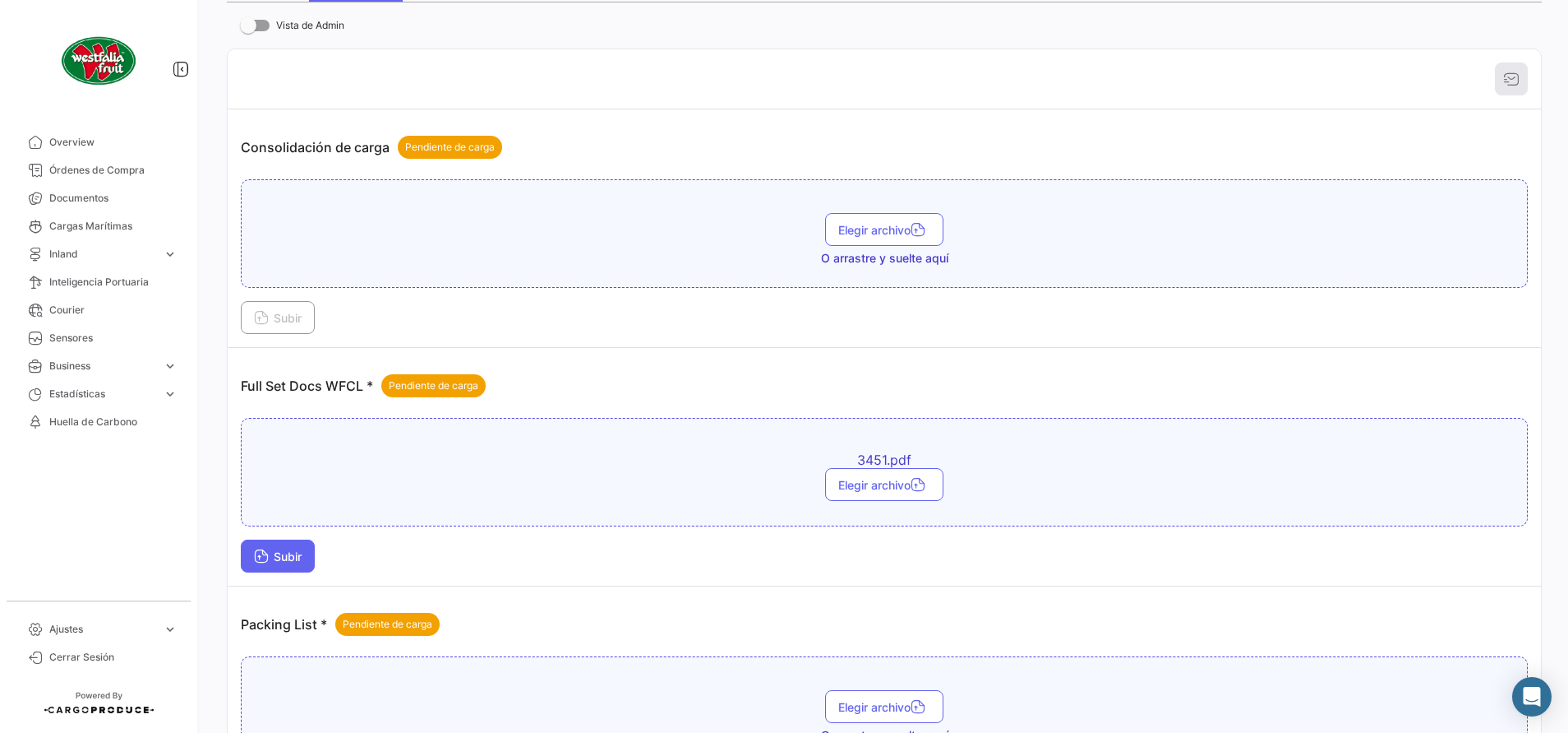
click at [312, 557] on button "Subir" at bounding box center [277, 555] width 74 height 33
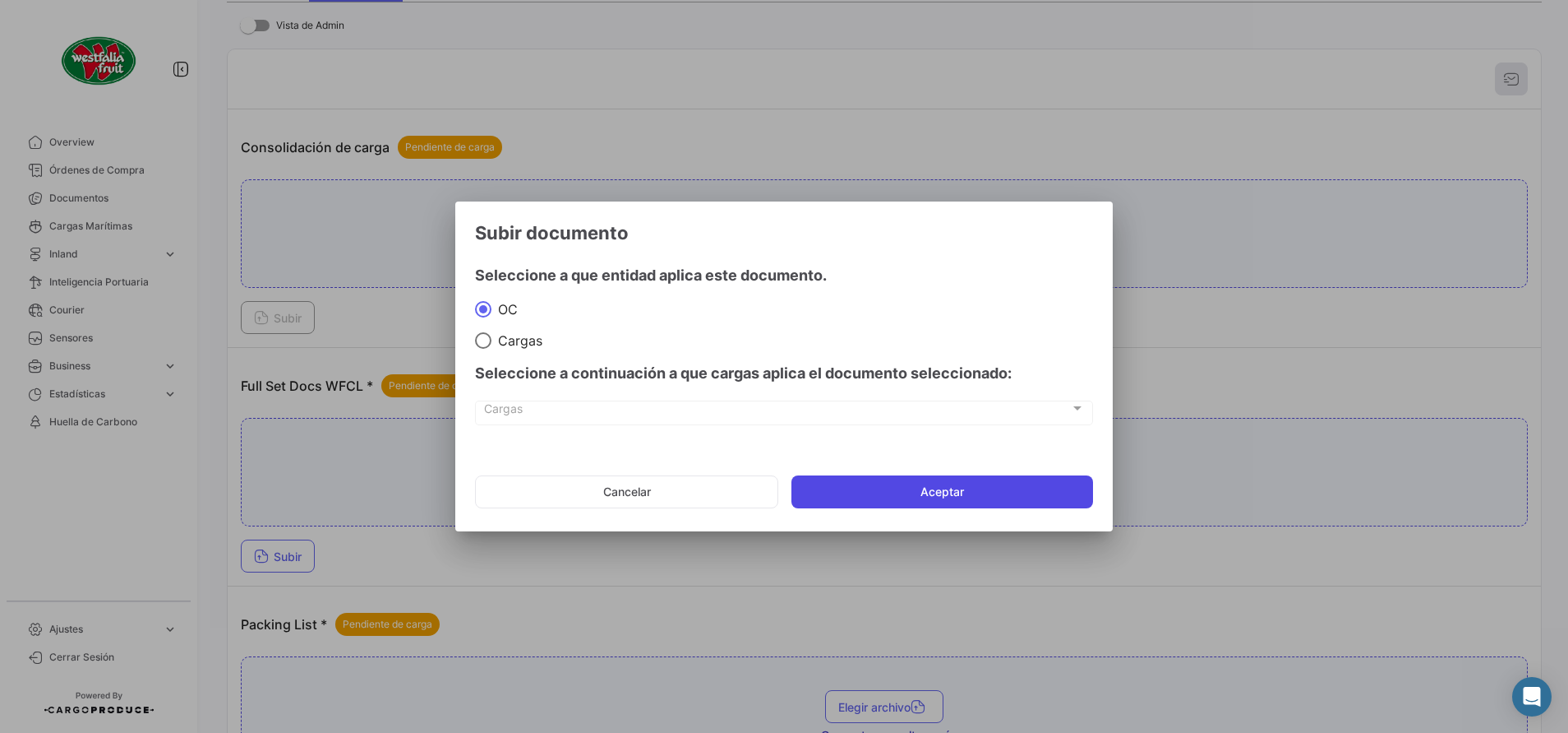
click at [868, 490] on button "Aceptar" at bounding box center [942, 491] width 302 height 33
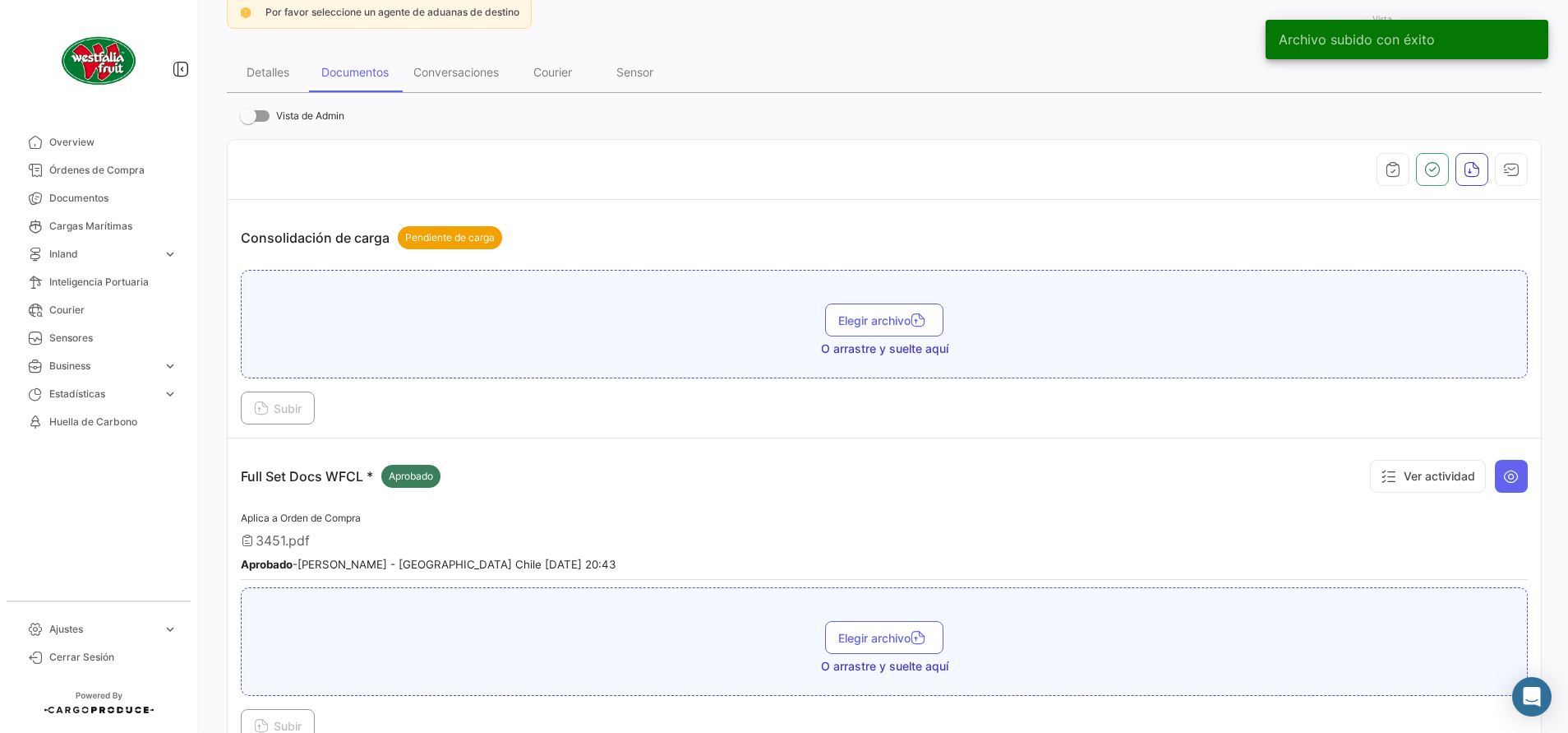
scroll to position [0, 0]
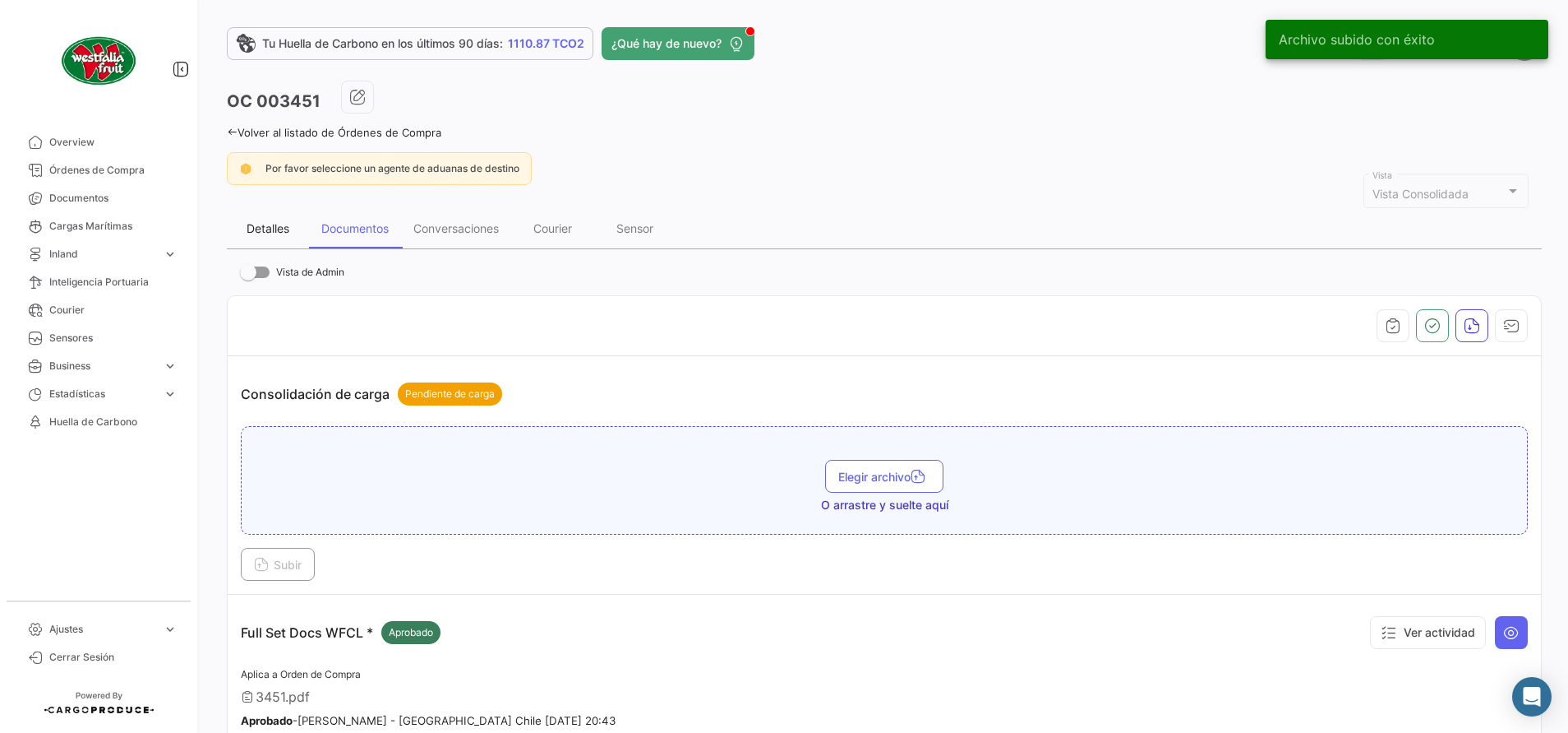
click at [286, 225] on div "Detalles" at bounding box center [267, 228] width 42 height 14
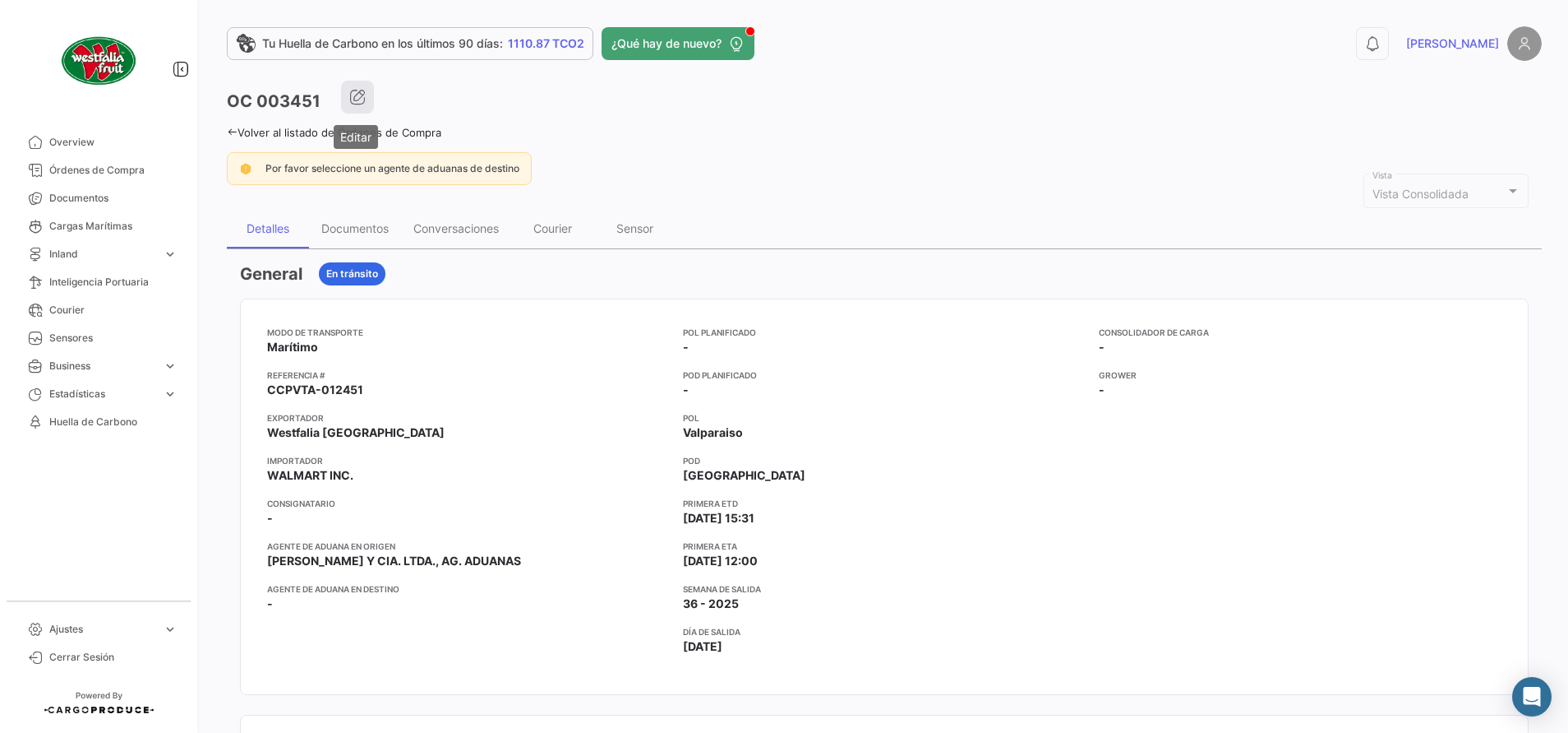
click at [356, 101] on icon "button" at bounding box center [356, 96] width 16 height 16
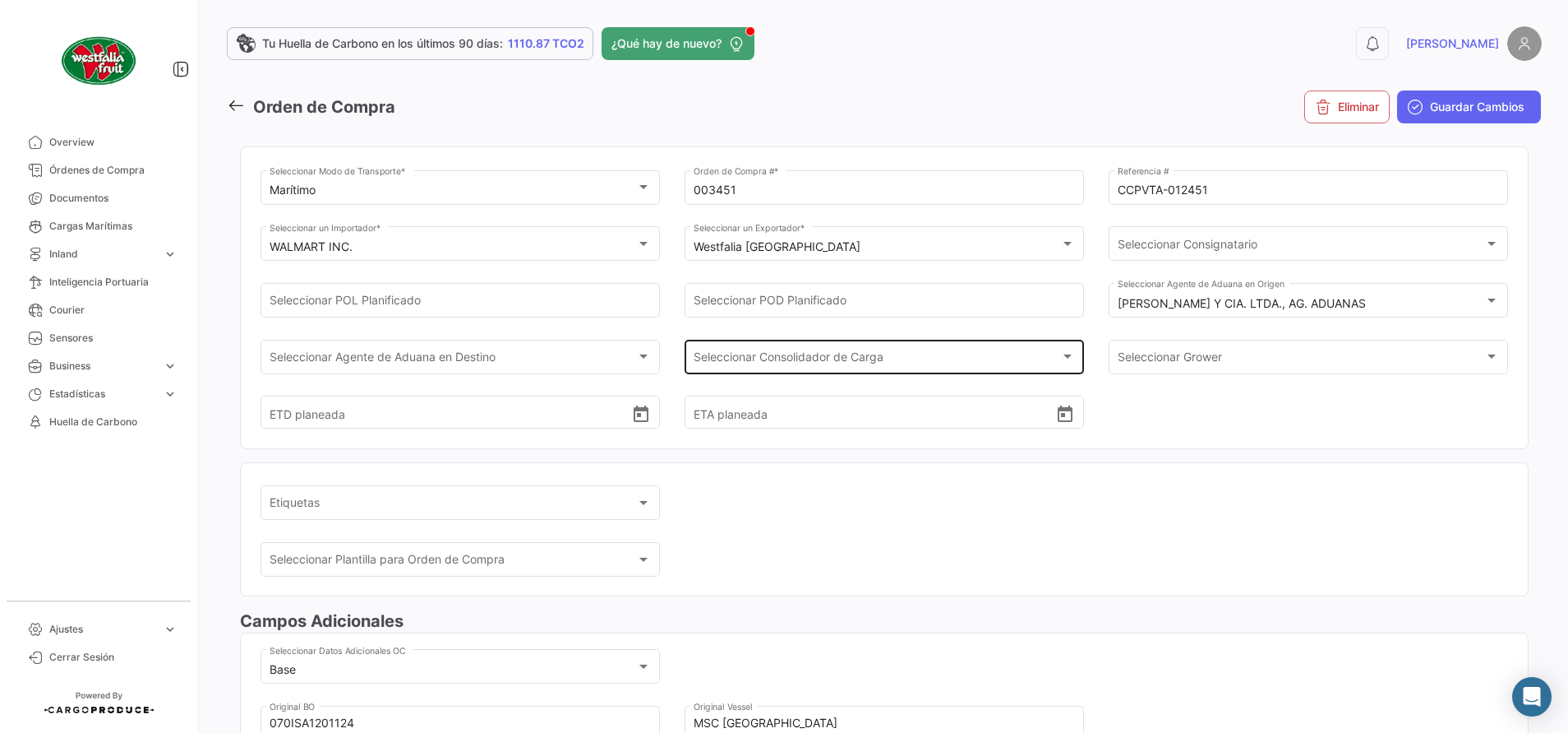
click at [902, 362] on div "Seleccionar Consolidador de Carga" at bounding box center [878, 359] width 368 height 14
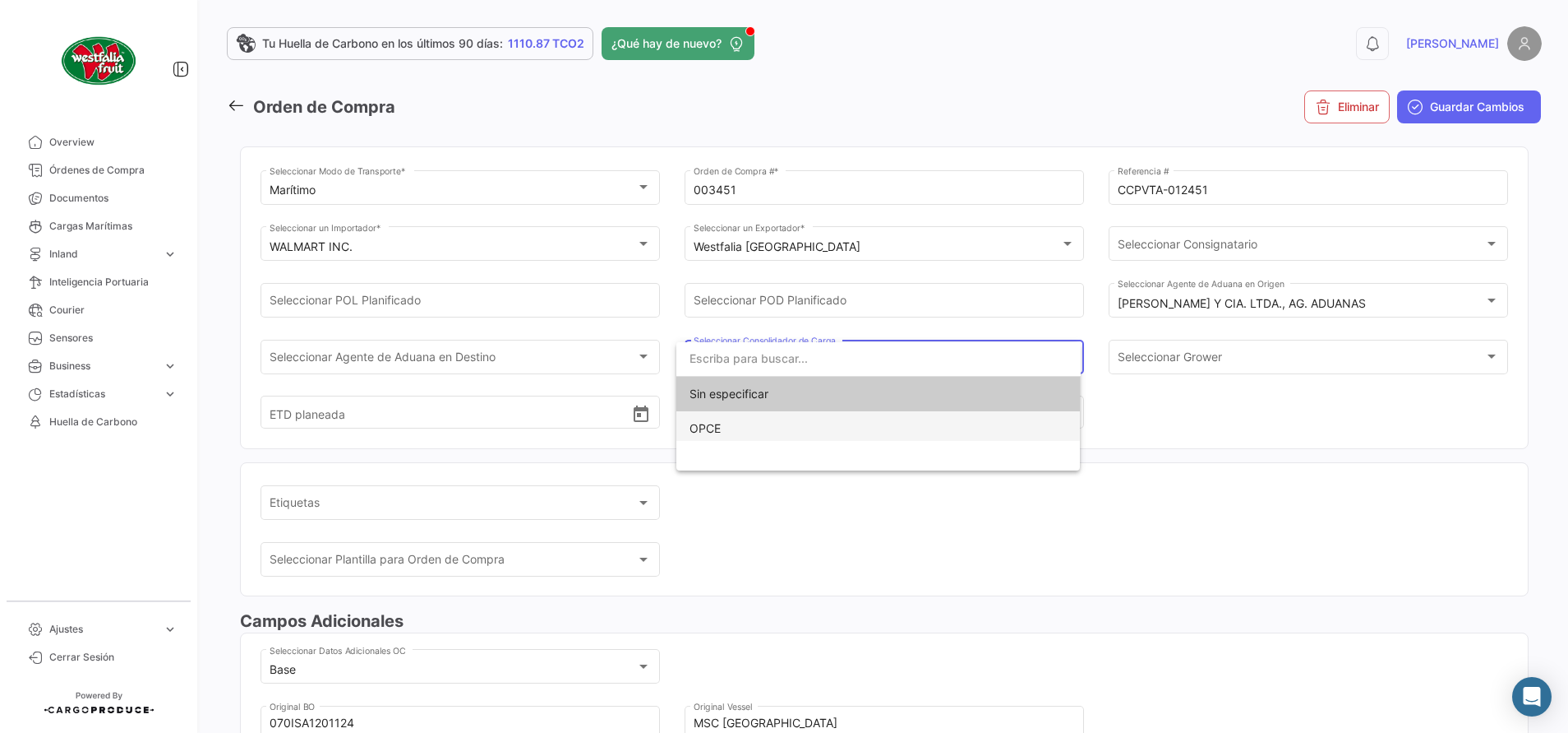
click at [799, 431] on span "OPCE" at bounding box center [879, 428] width 378 height 35
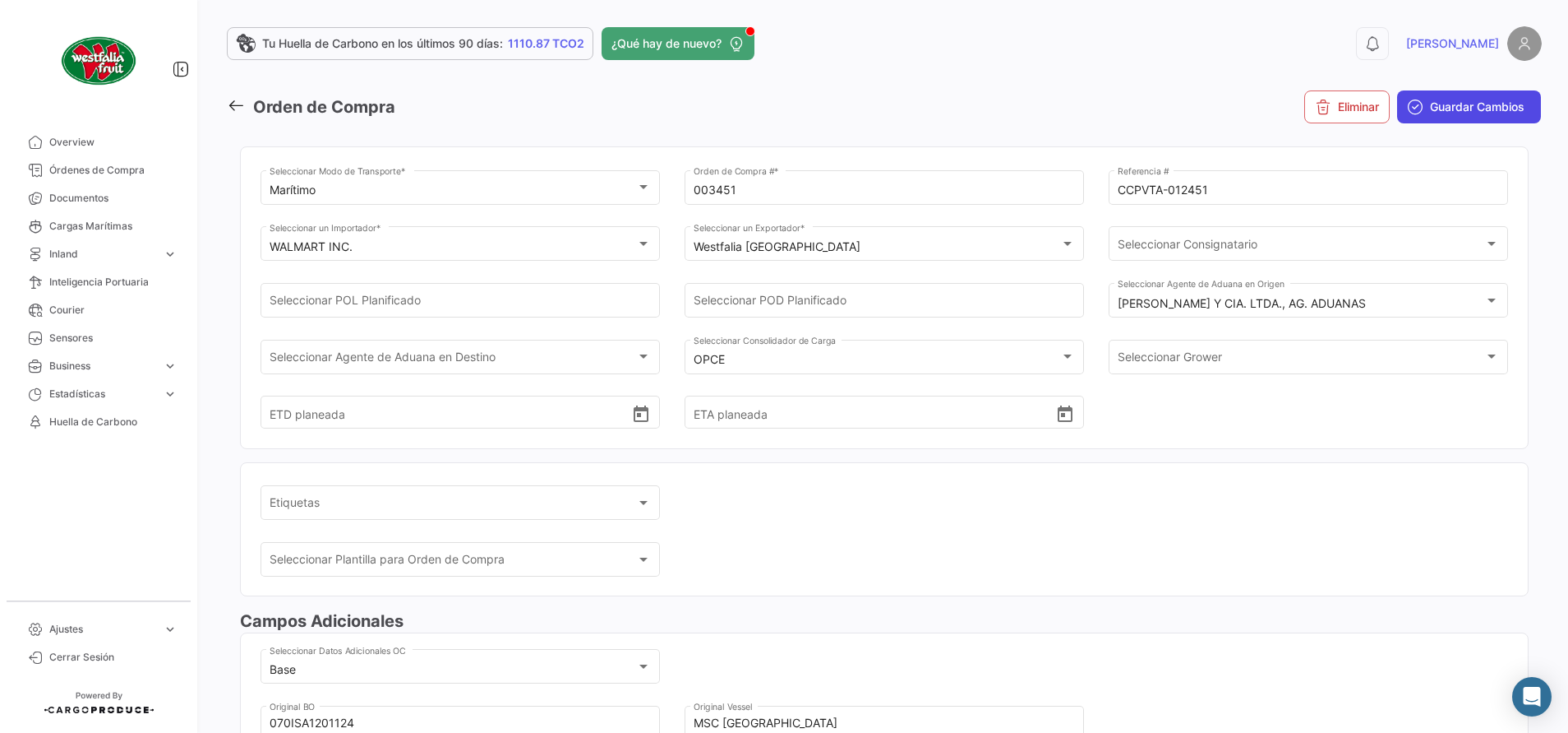
click at [1431, 107] on span "Guardar Cambios" at bounding box center [1478, 106] width 94 height 16
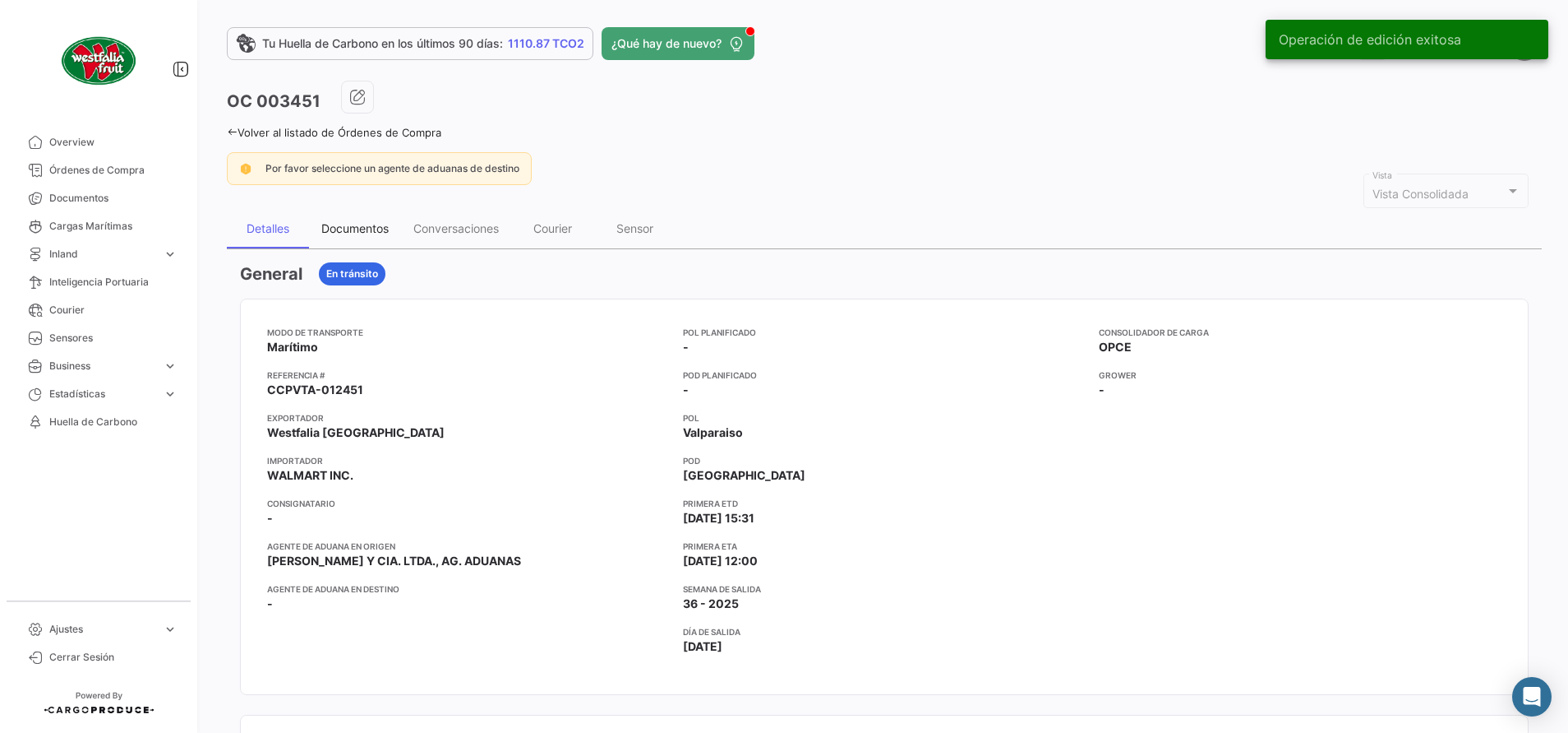
click at [355, 231] on div "Documentos" at bounding box center [356, 228] width 68 height 14
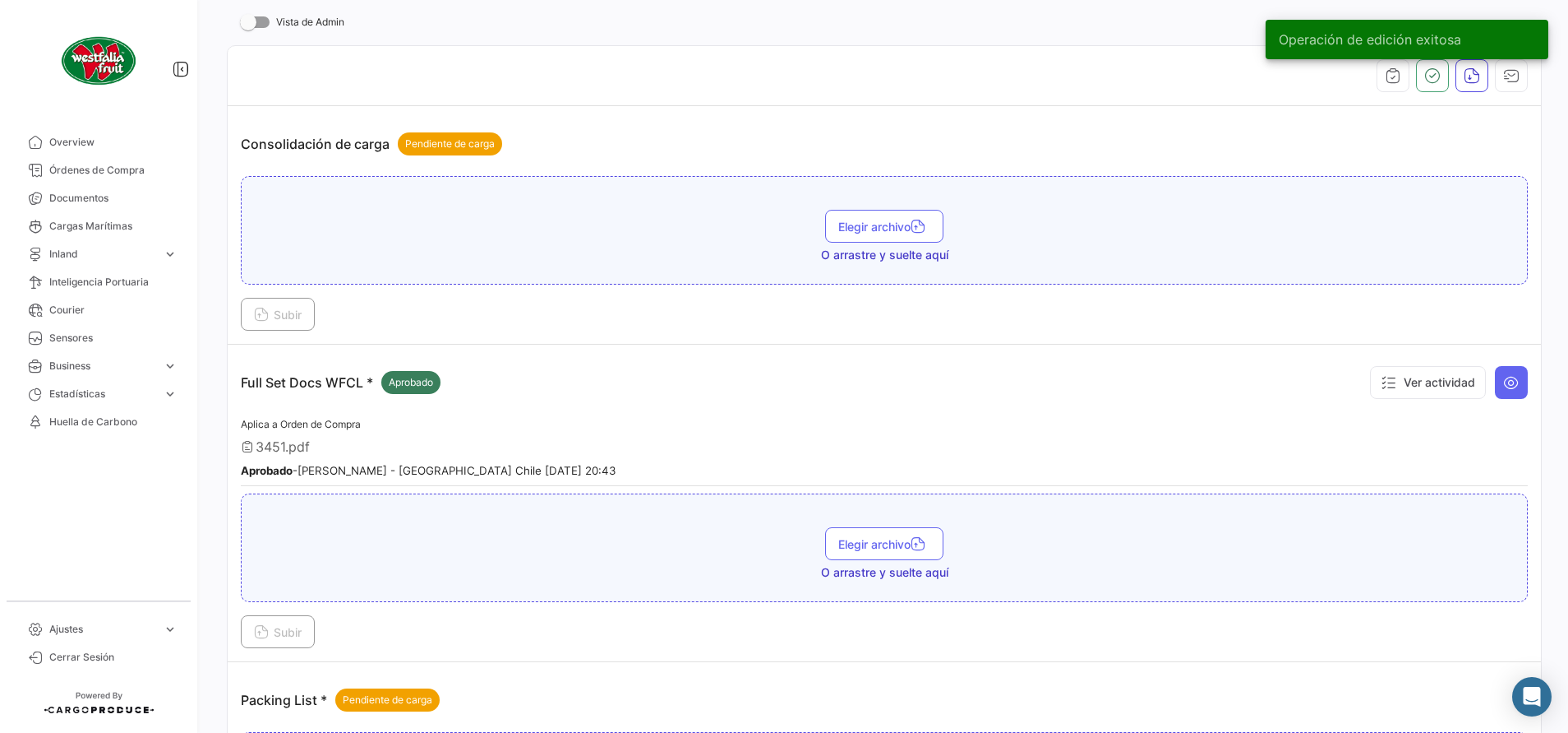
scroll to position [123, 0]
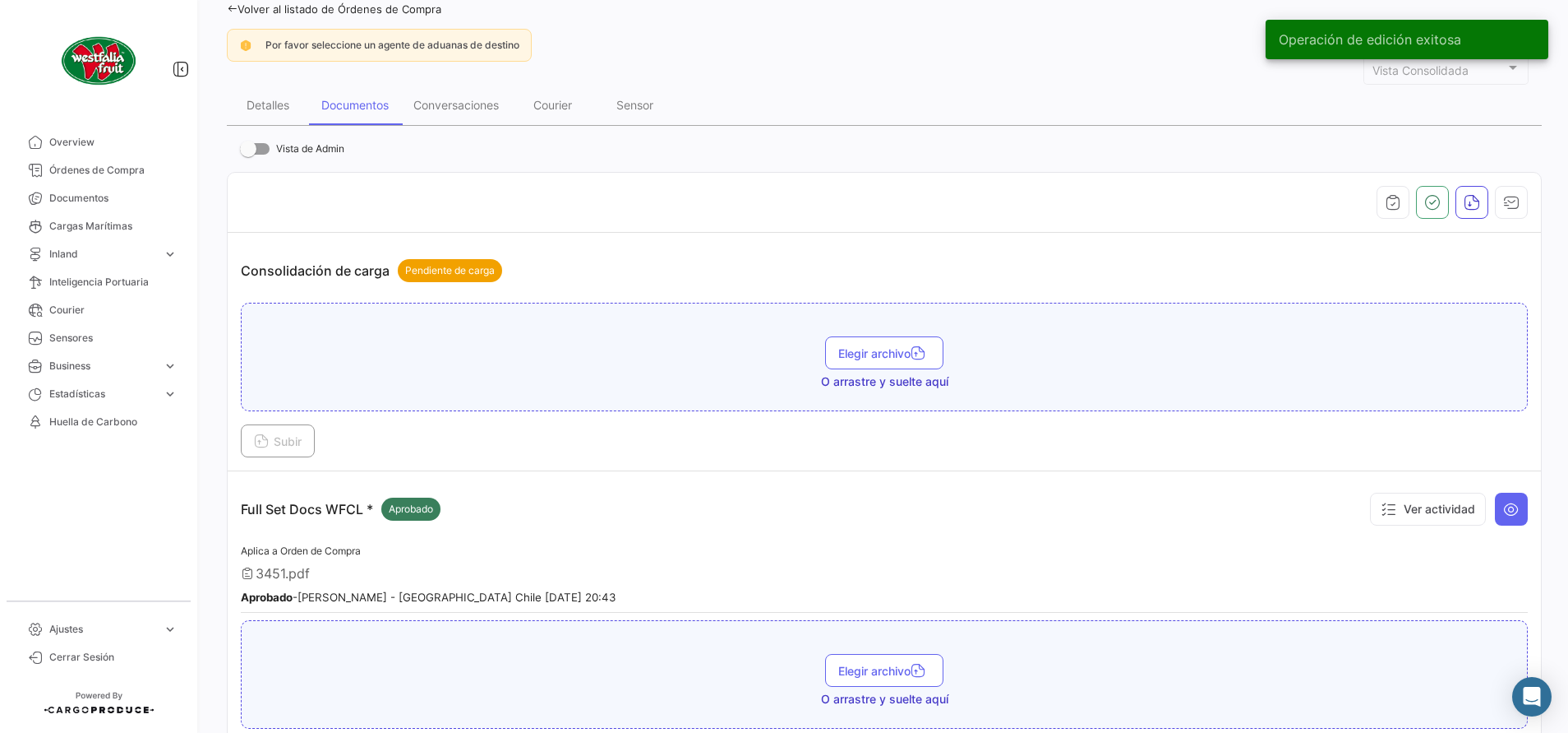
click at [243, 9] on link "Volver al listado de Órdenes de Compra" at bounding box center [334, 9] width 214 height 13
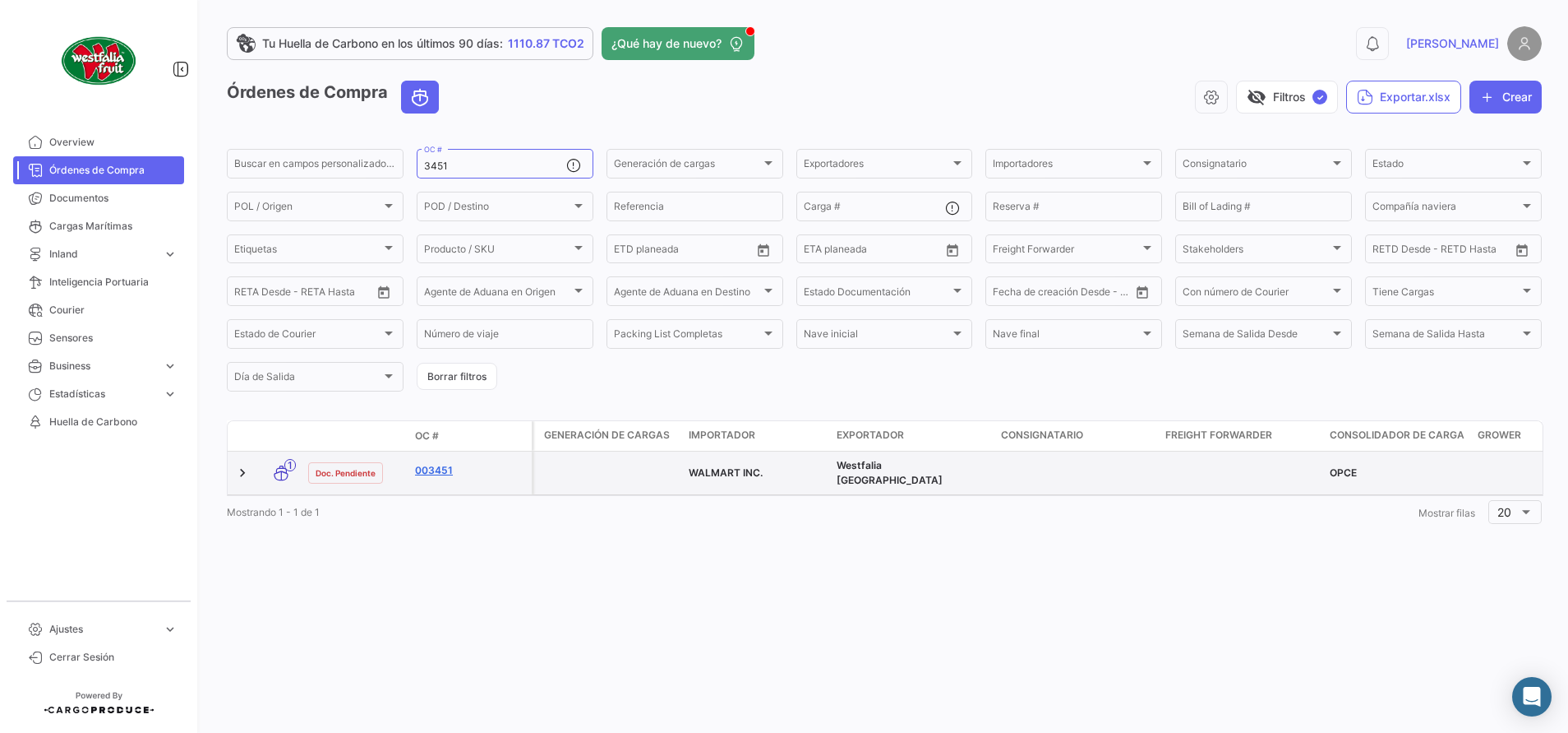
click at [443, 475] on link "003451" at bounding box center [469, 470] width 110 height 15
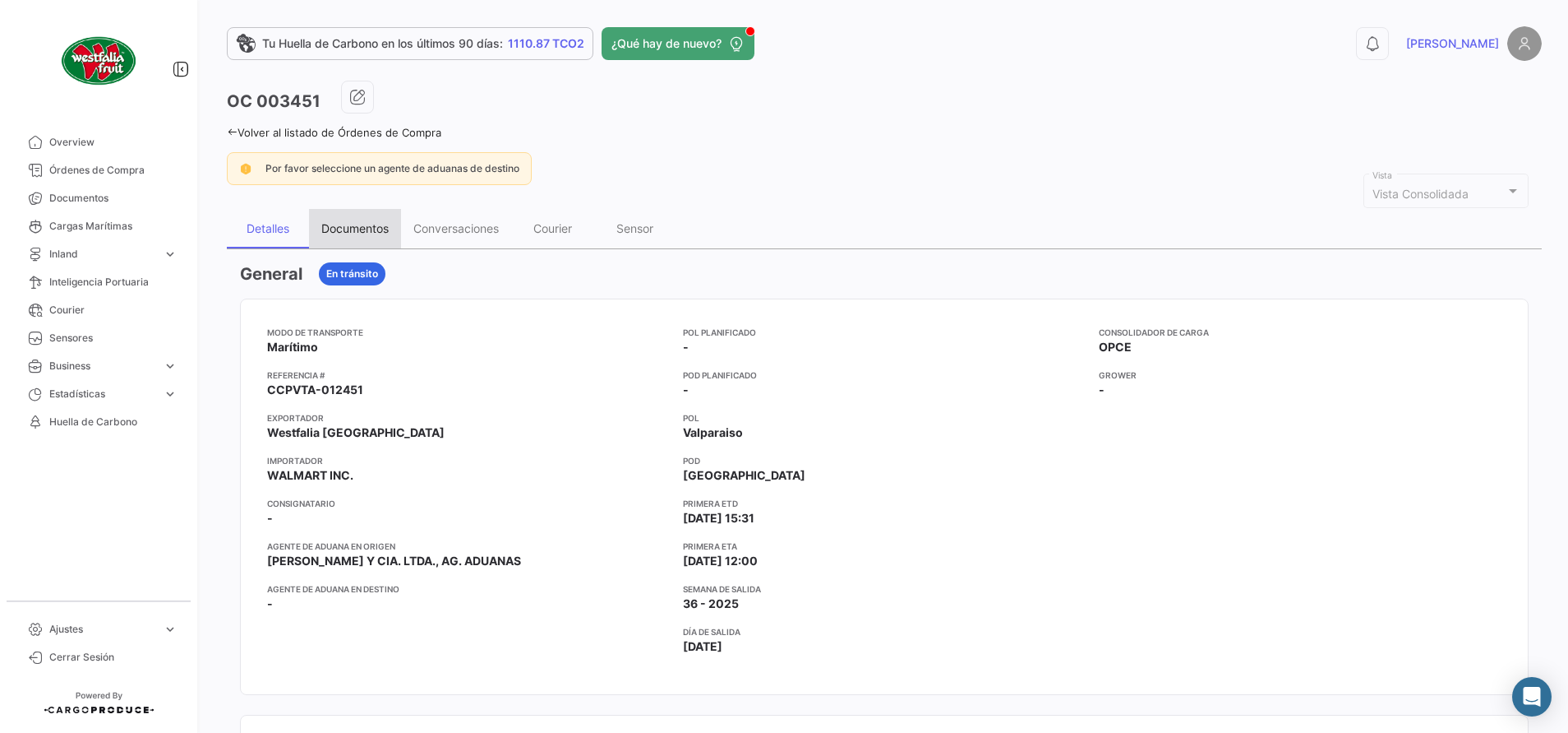
click at [381, 231] on div "Documentos" at bounding box center [356, 228] width 68 height 14
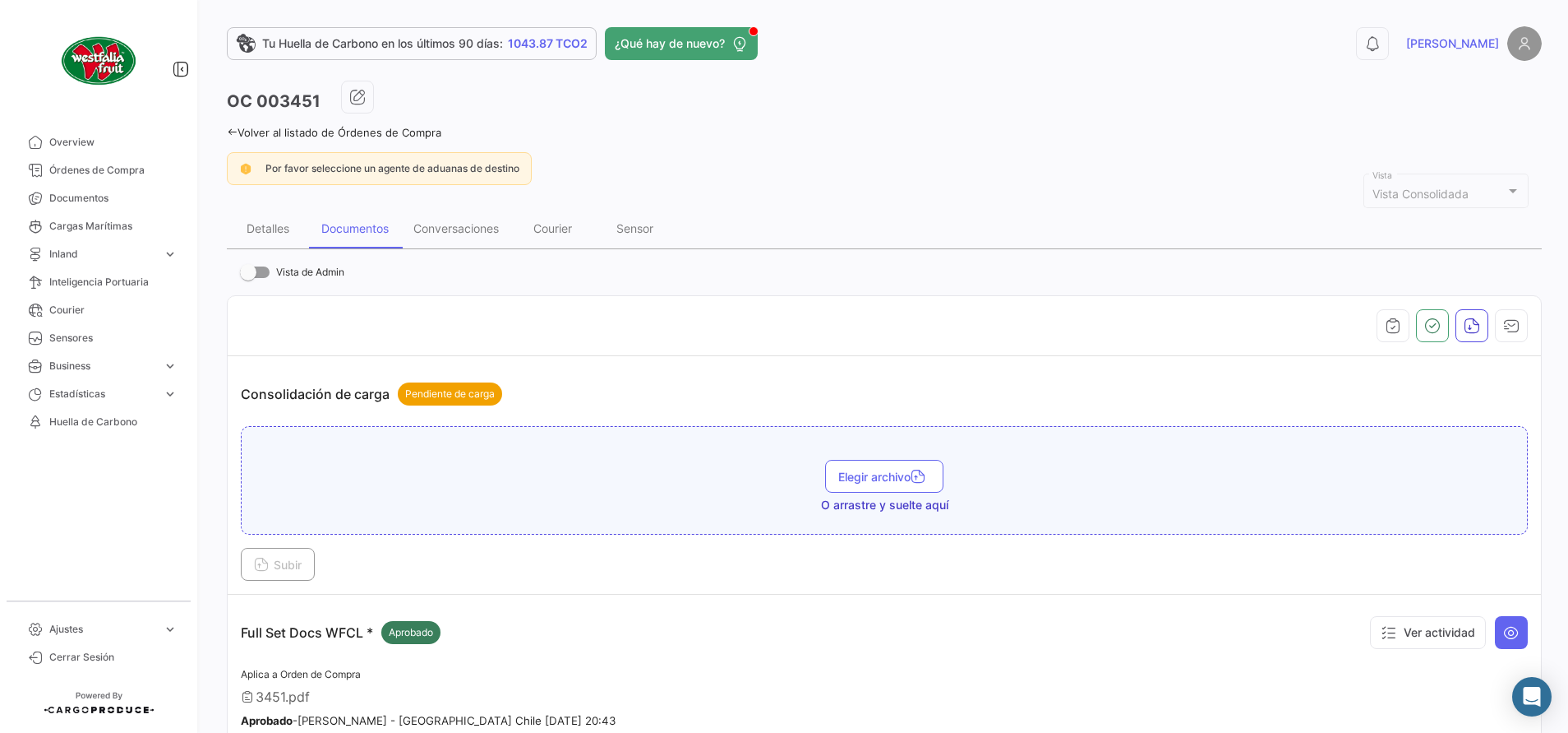
click at [226, 131] on div "Tu Huella de Carbono en los últimos 90 días: 1043.87 TCO2 ¿Qué hay de nuevo? 0 …" at bounding box center [884, 366] width 1368 height 733
click at [232, 135] on icon at bounding box center [231, 132] width 10 height 10
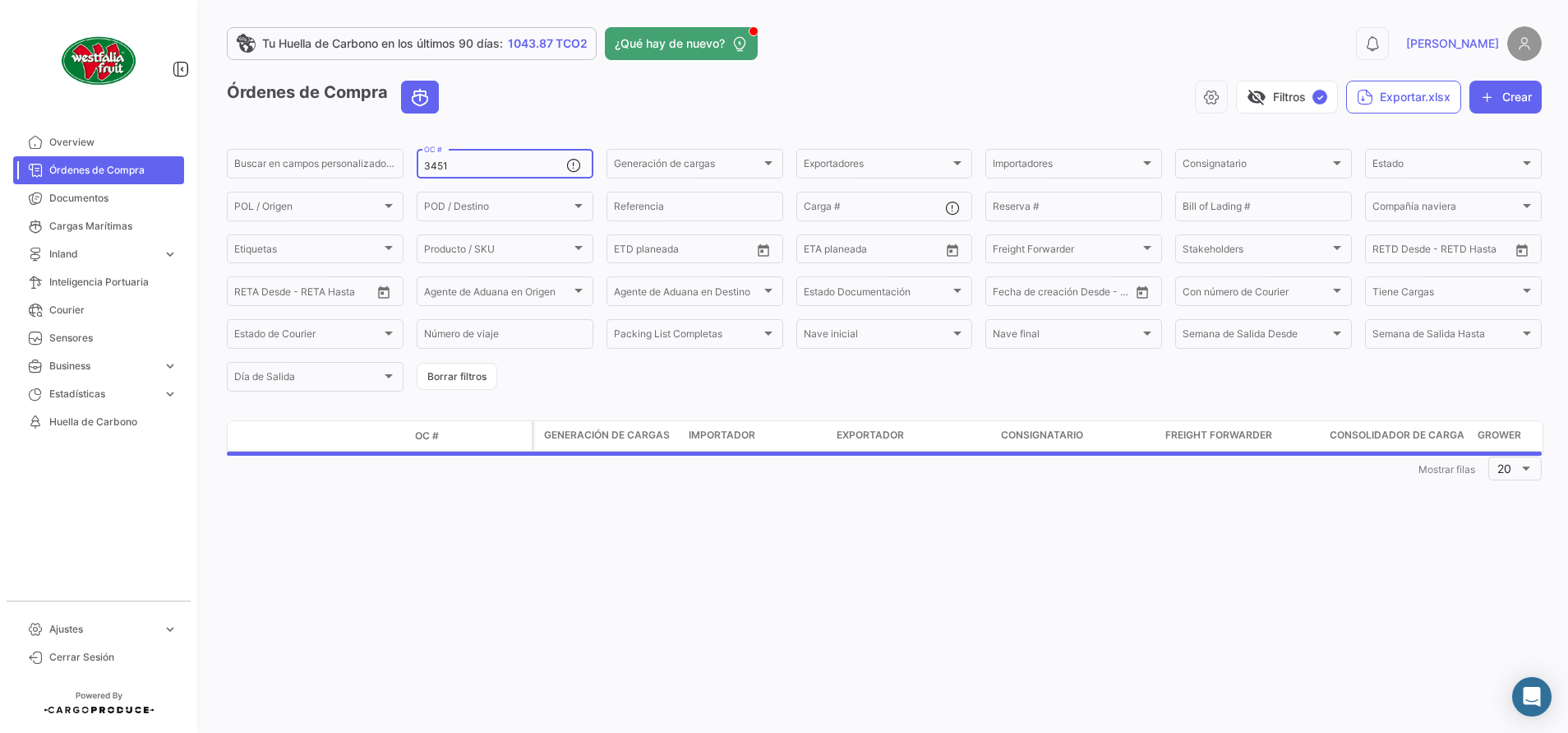
click at [460, 168] on input "3451" at bounding box center [495, 166] width 142 height 11
click at [437, 163] on input "34379" at bounding box center [495, 166] width 142 height 11
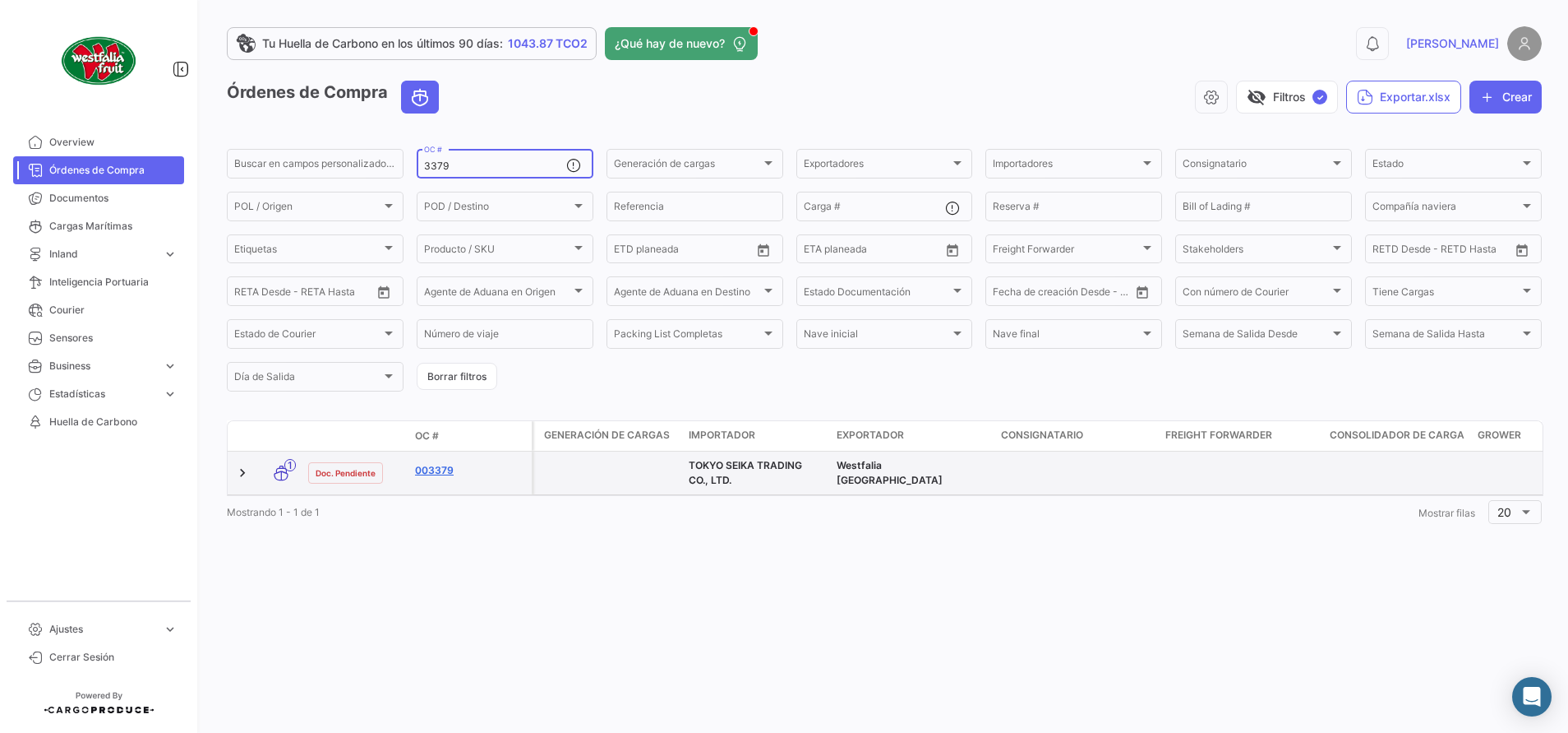
type input "3379"
click at [434, 475] on link "003379" at bounding box center [469, 470] width 110 height 15
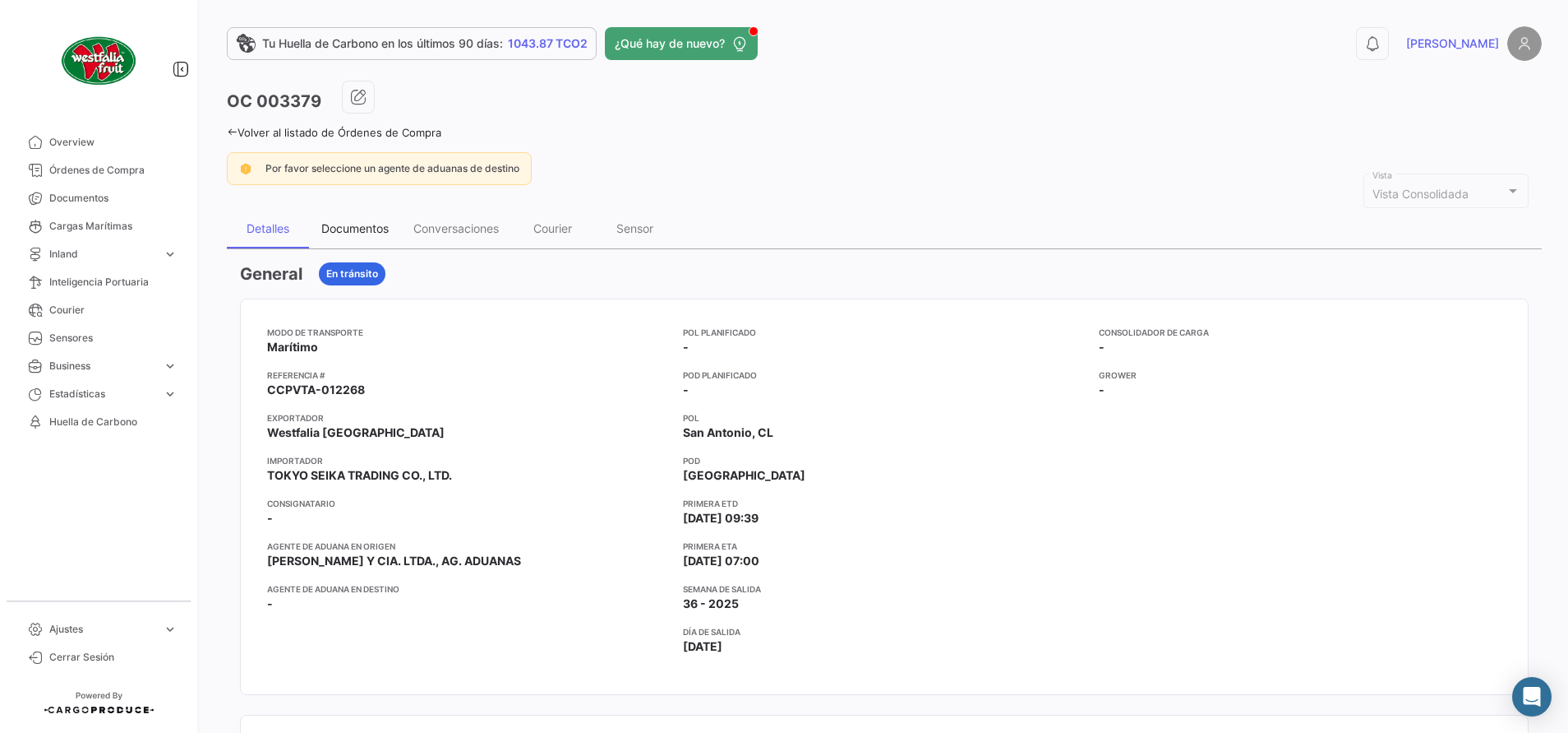
click at [374, 230] on div "Documentos" at bounding box center [356, 228] width 68 height 14
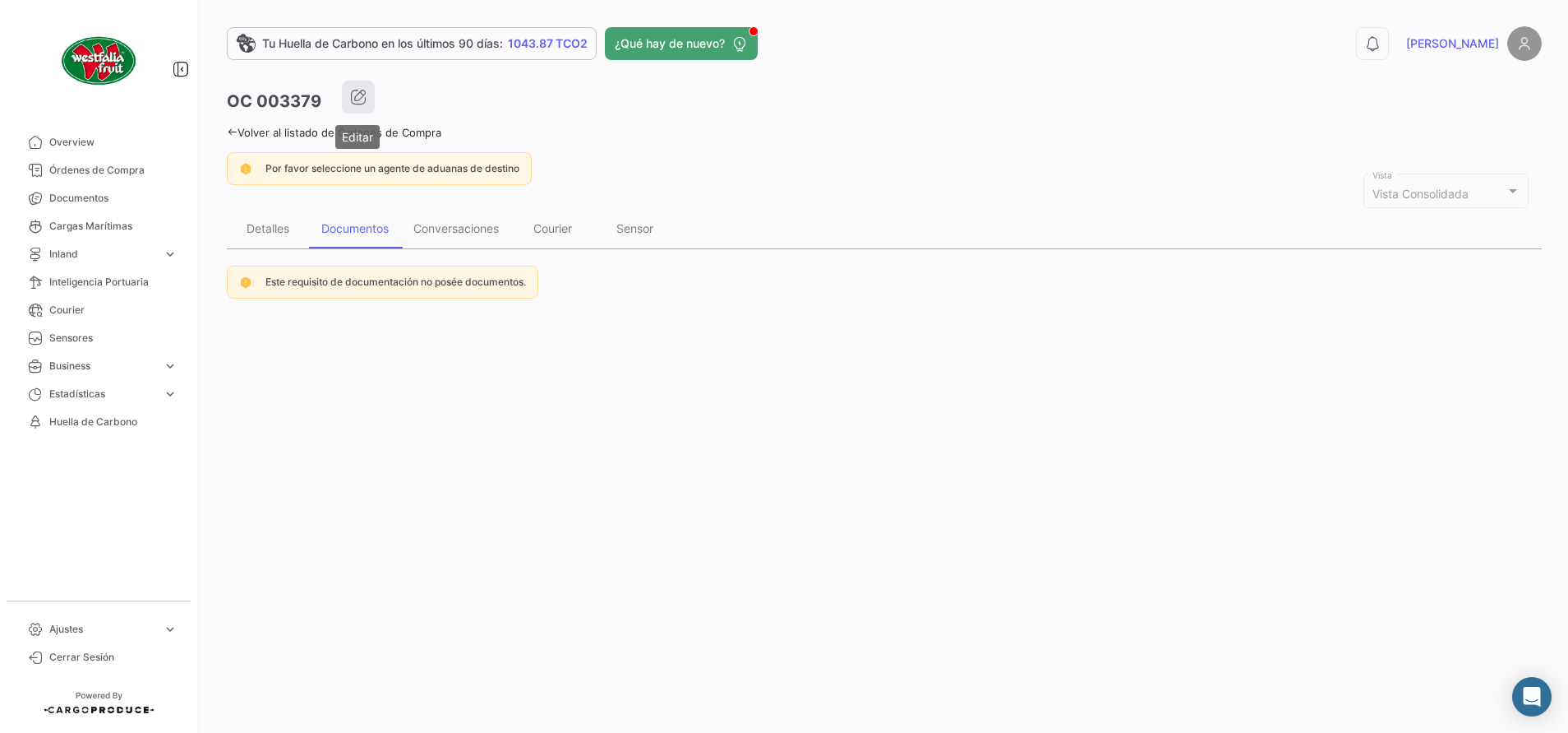
click at [364, 87] on button "button" at bounding box center [358, 97] width 33 height 33
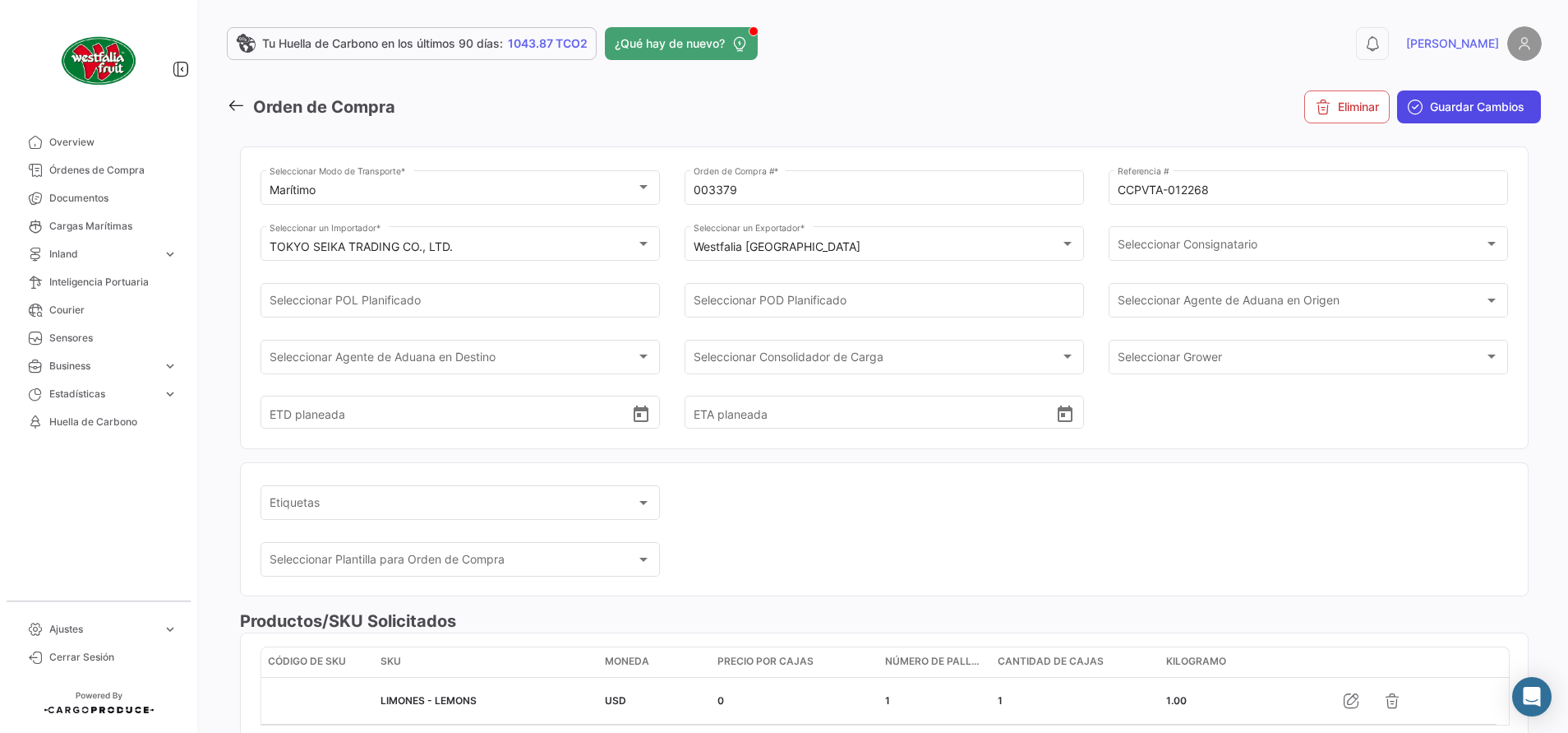
click at [1453, 114] on span "Guardar Cambios" at bounding box center [1478, 106] width 94 height 16
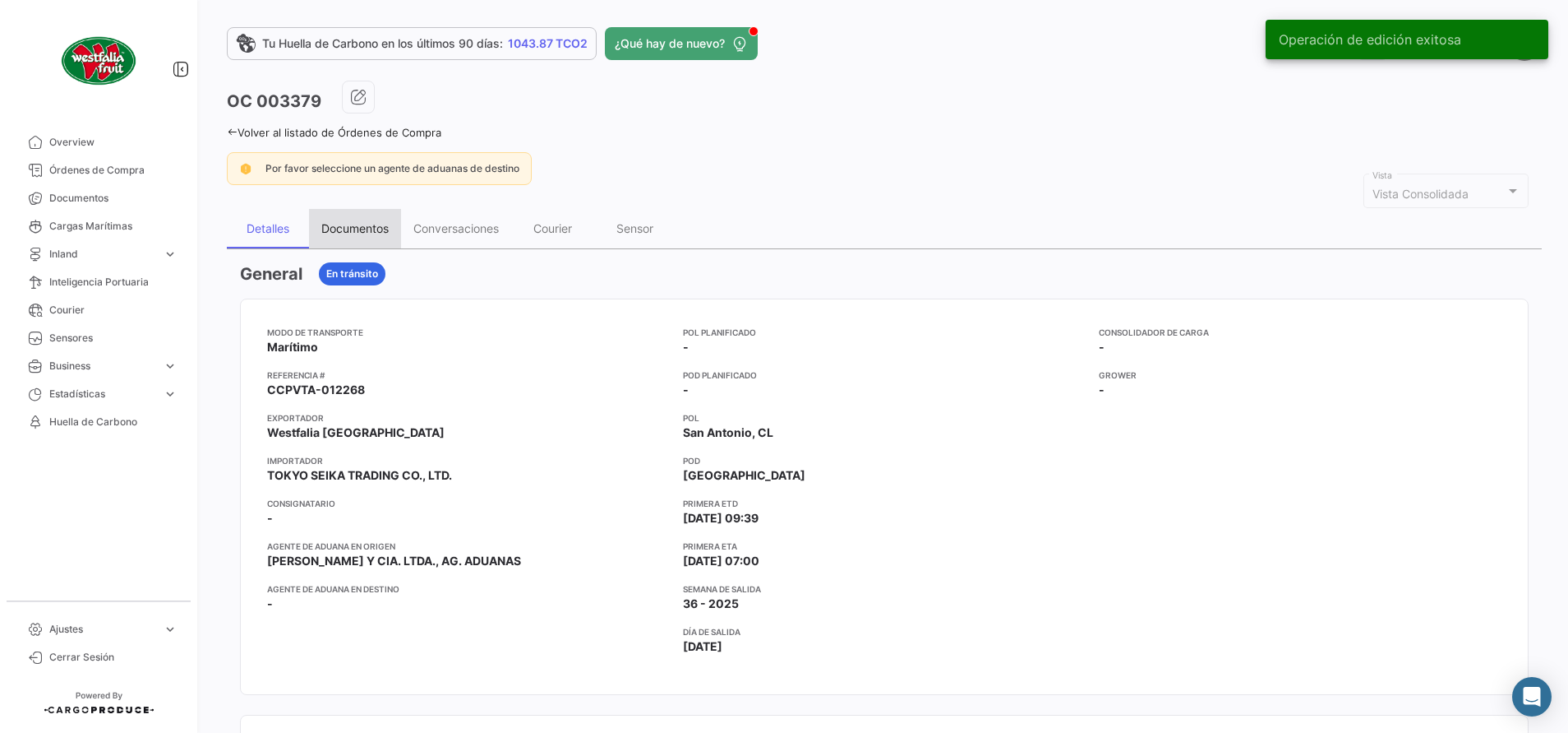
click at [371, 225] on div "Documentos" at bounding box center [356, 228] width 68 height 14
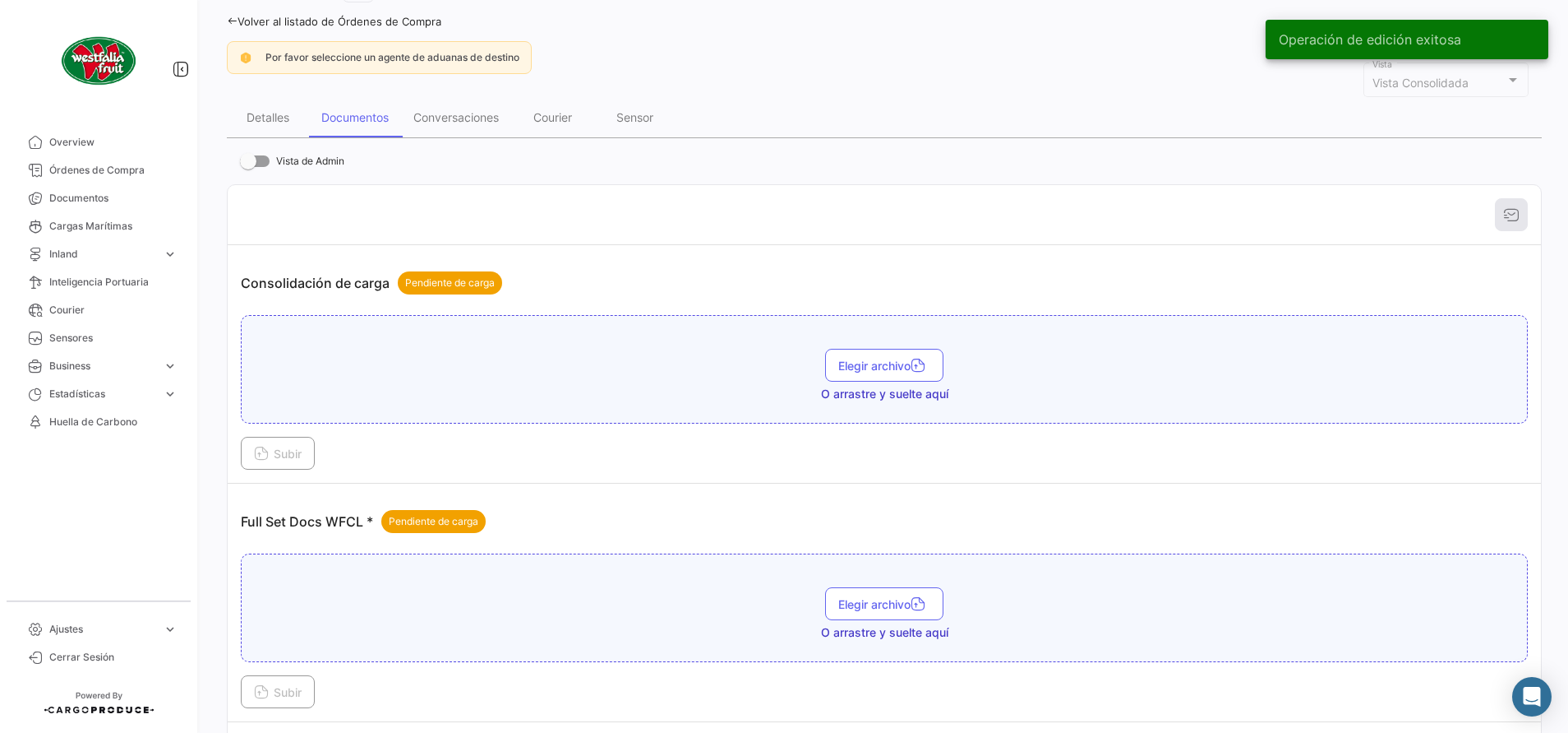
scroll to position [247, 0]
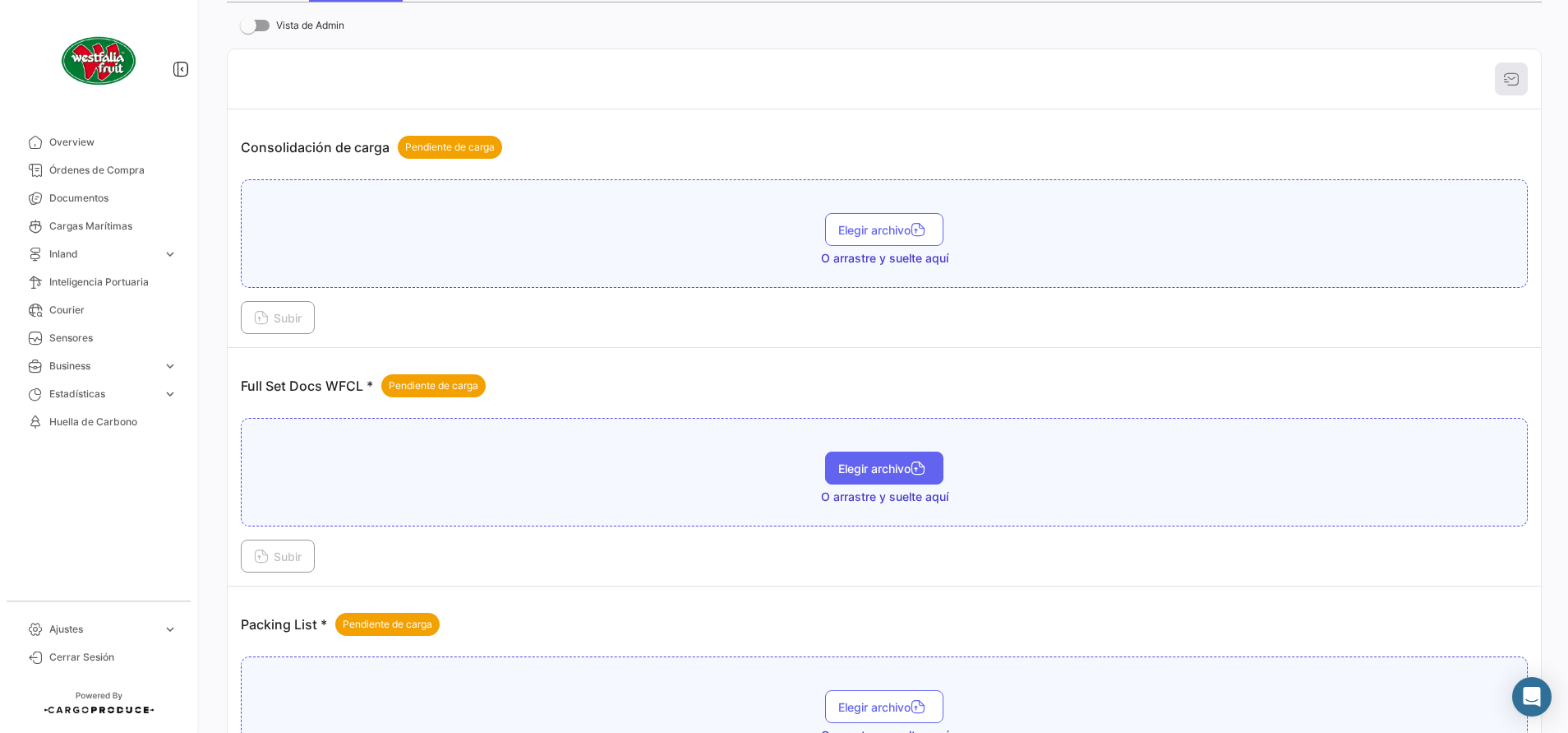
click at [903, 472] on span "Elegir archivo" at bounding box center [884, 468] width 92 height 14
click at [291, 557] on span "Subir" at bounding box center [277, 556] width 48 height 14
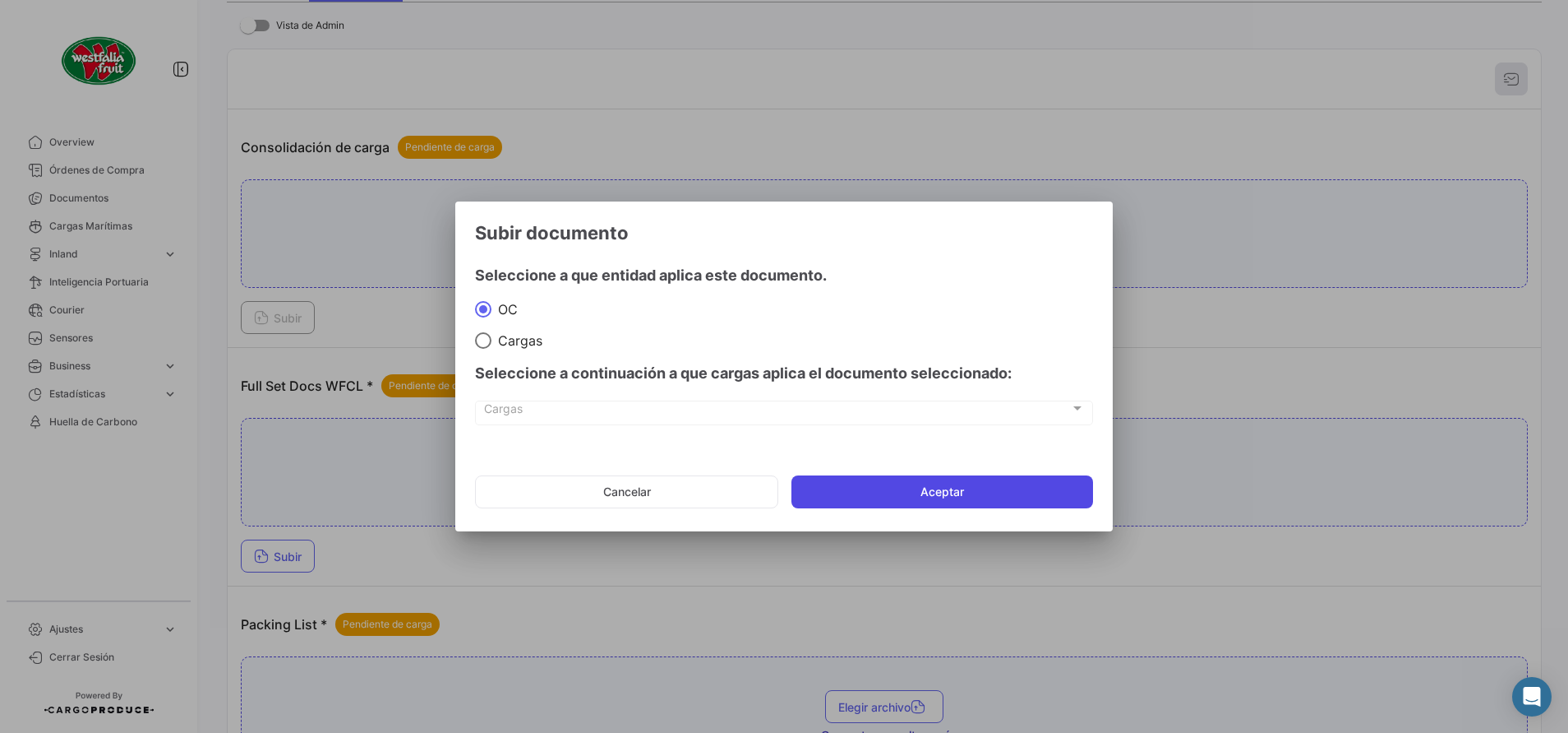
click at [905, 486] on button "Aceptar" at bounding box center [942, 491] width 302 height 33
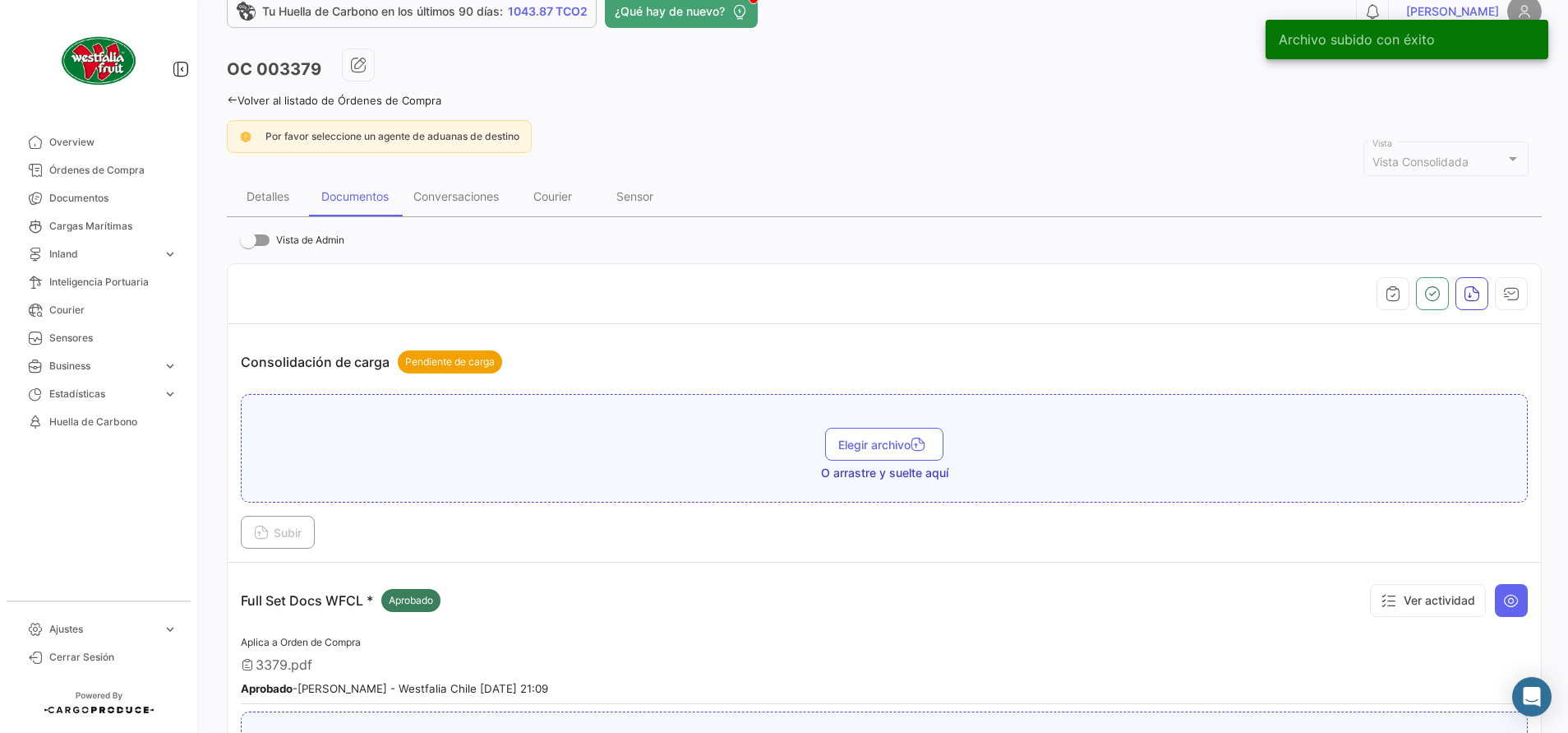
scroll to position [0, 0]
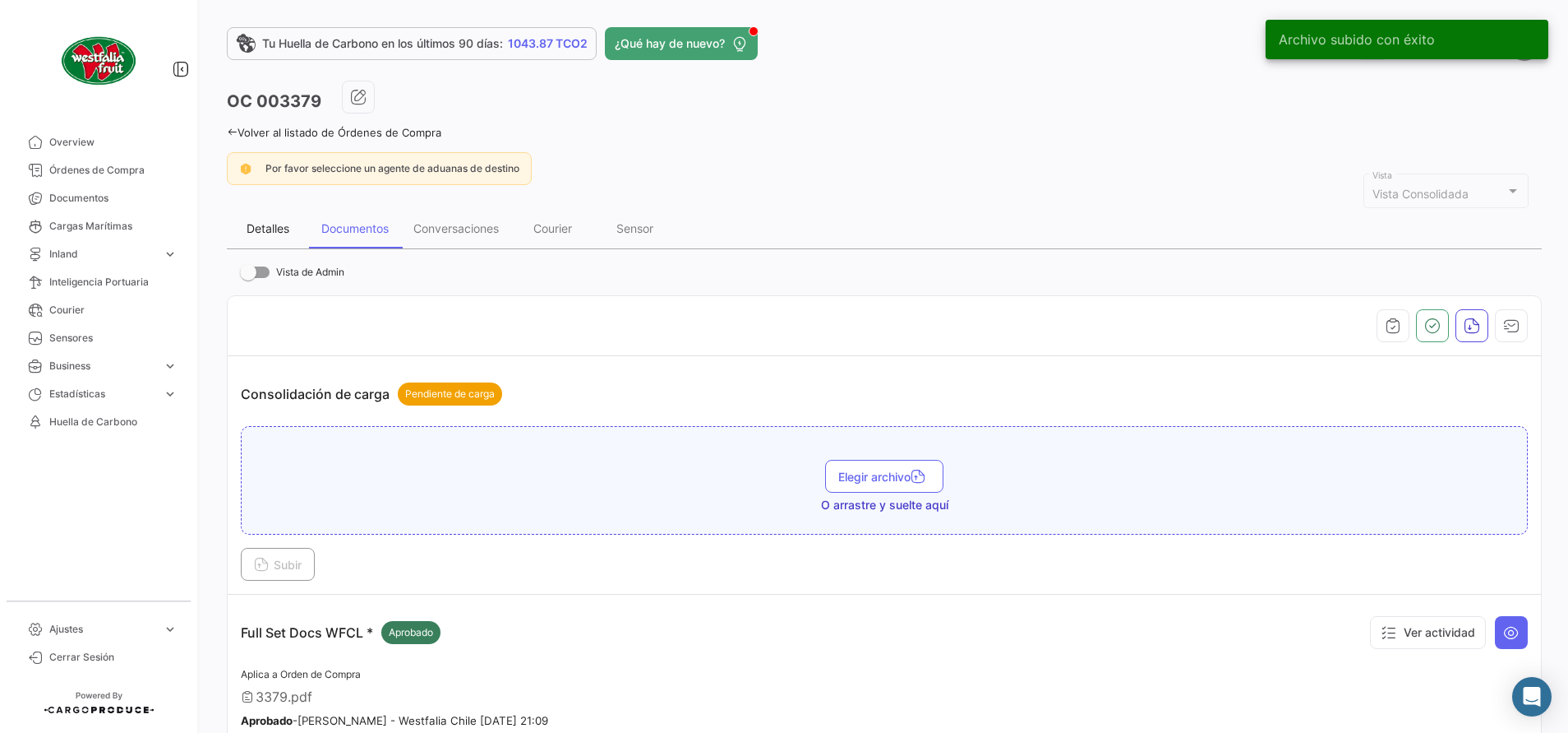
click at [265, 224] on div "Detalles" at bounding box center [267, 228] width 42 height 14
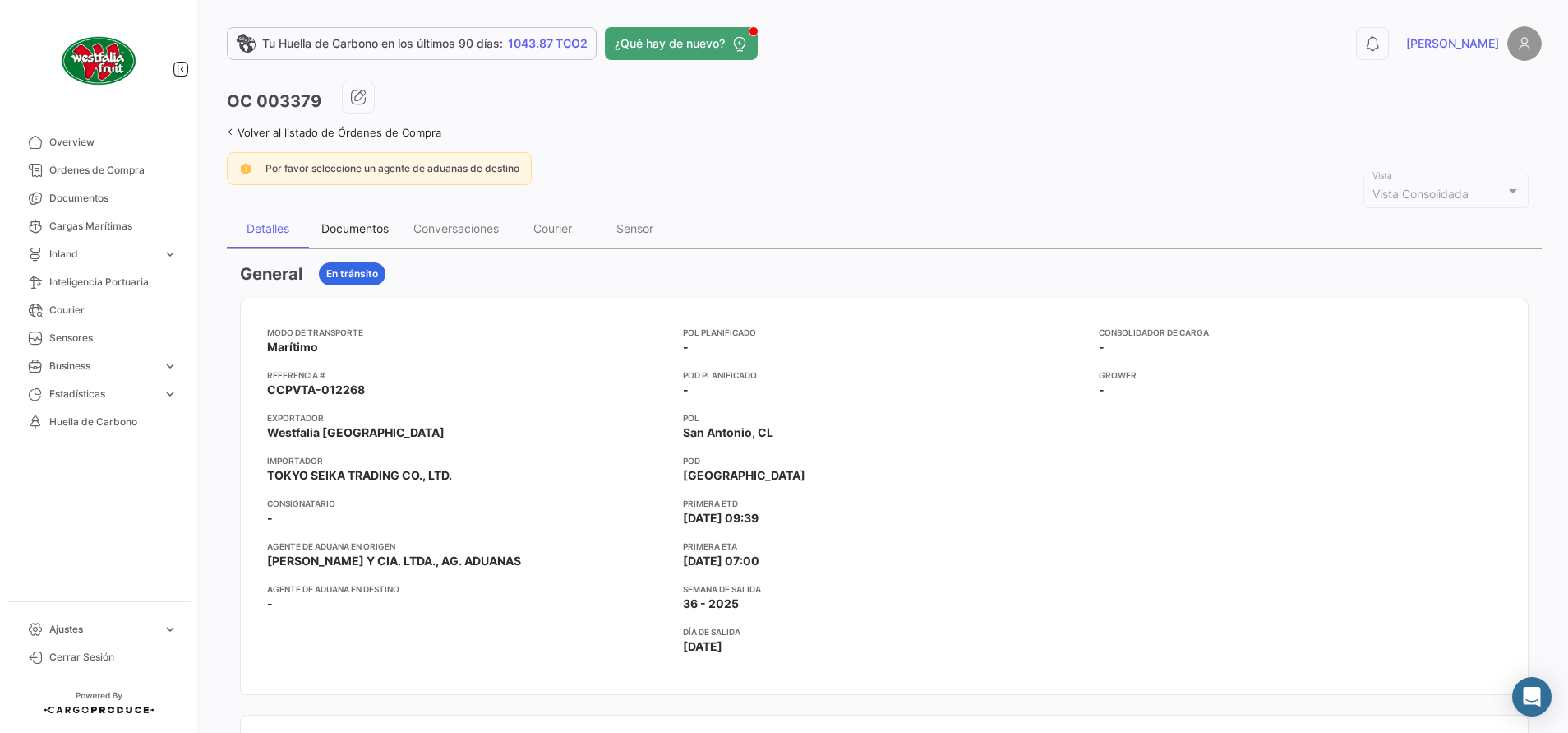
click at [329, 220] on div "Documentos" at bounding box center [356, 229] width 92 height 40
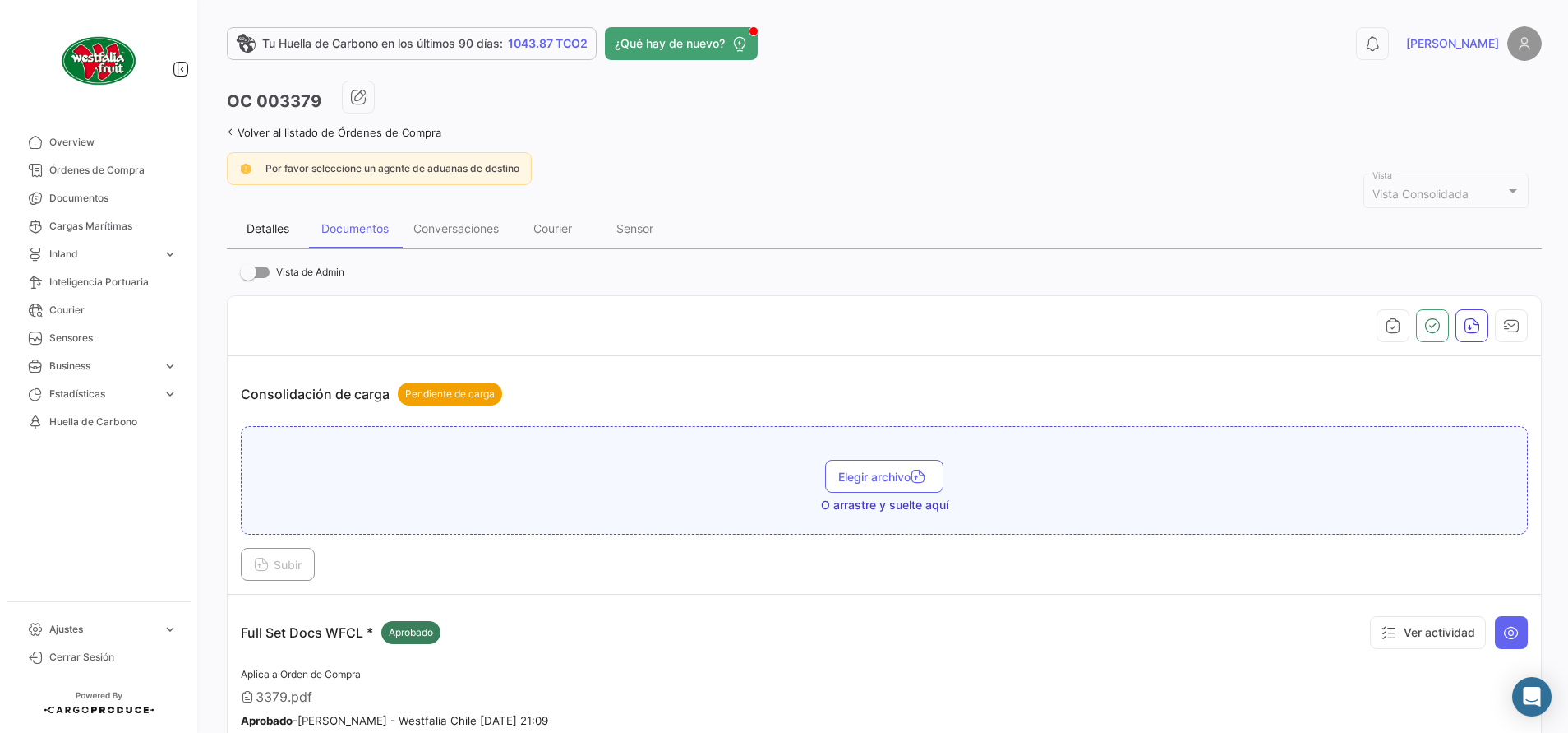
click at [263, 222] on div "Detalles" at bounding box center [267, 228] width 42 height 14
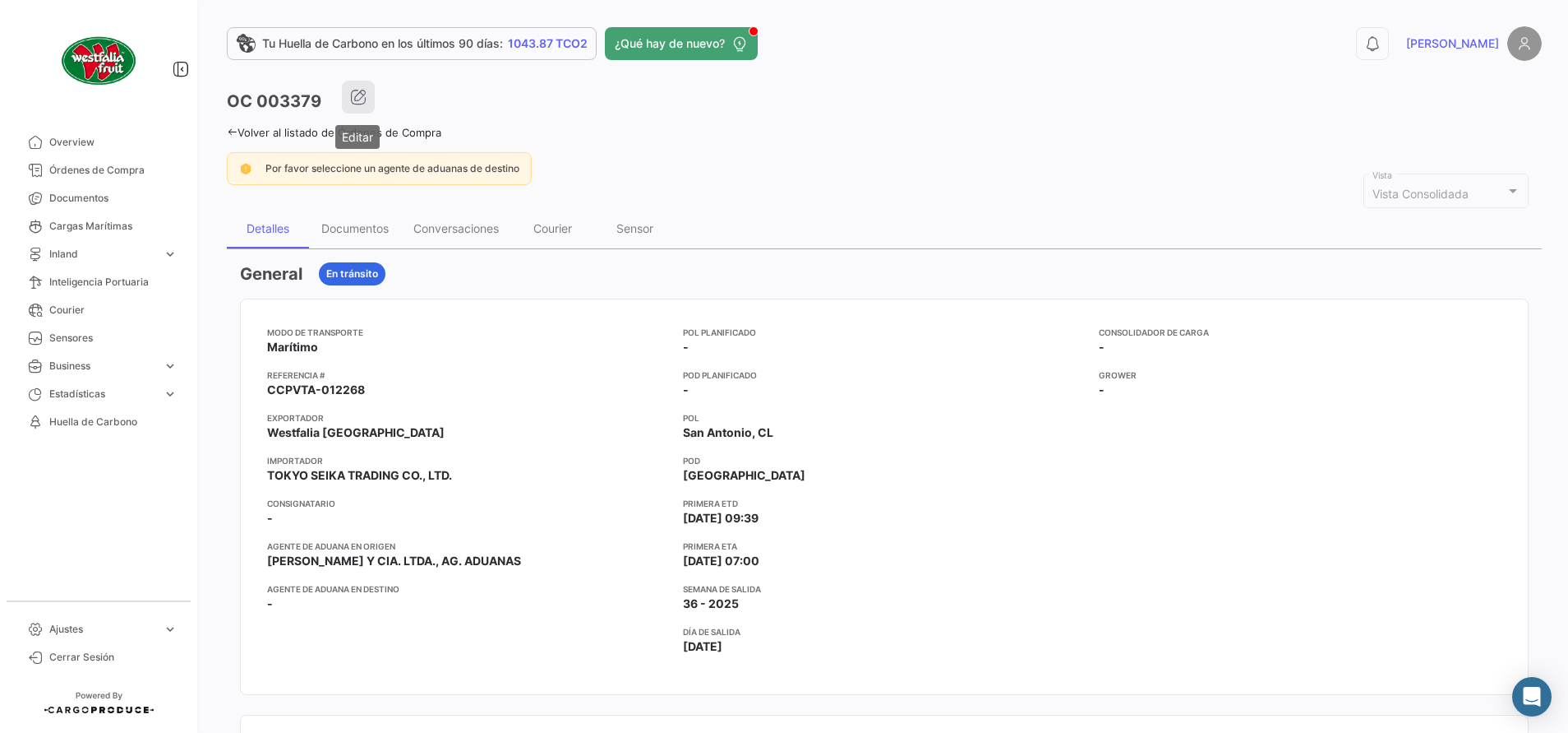
click at [346, 103] on button "button" at bounding box center [358, 97] width 33 height 33
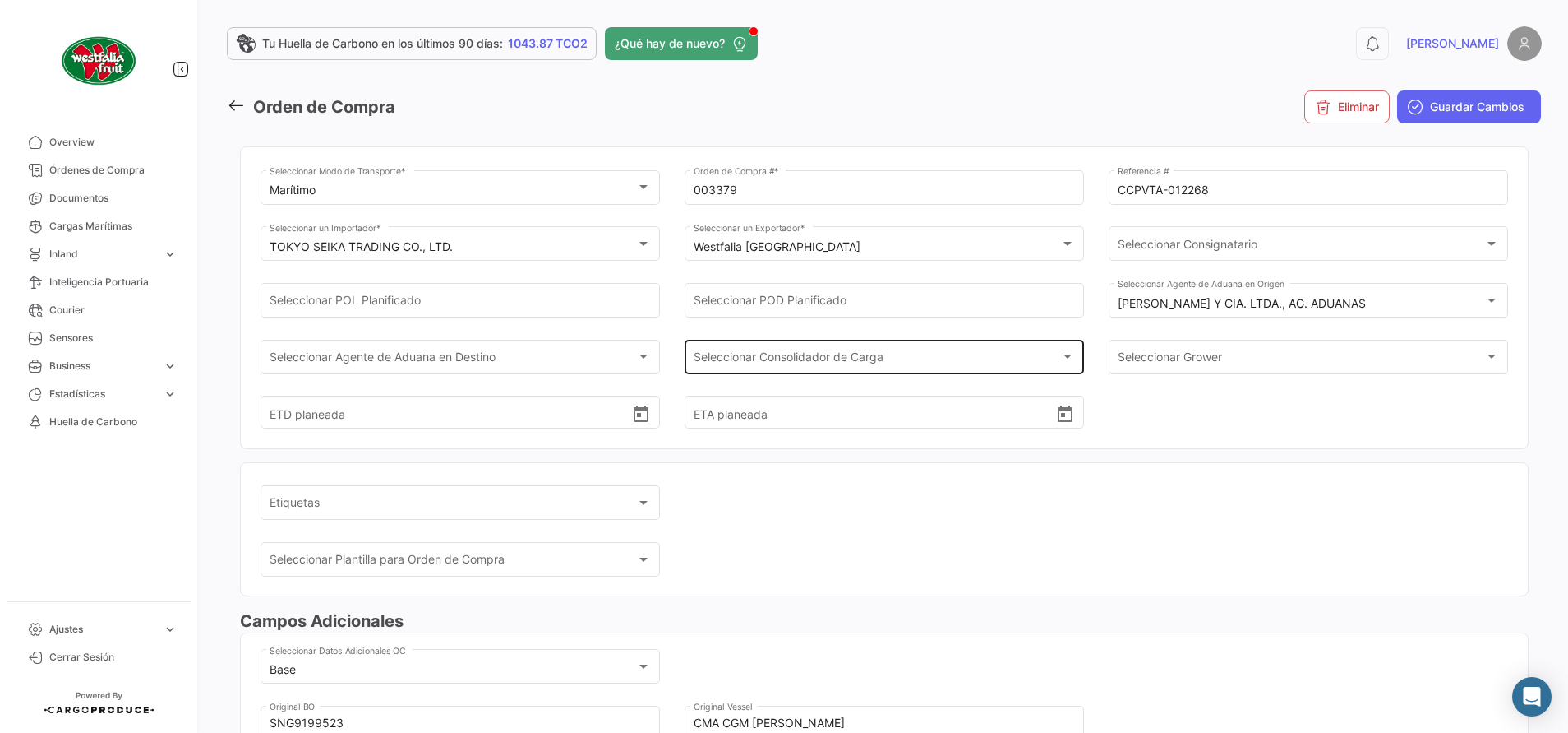
click at [801, 356] on span "Seleccionar Consolidador de Carga" at bounding box center [878, 359] width 368 height 14
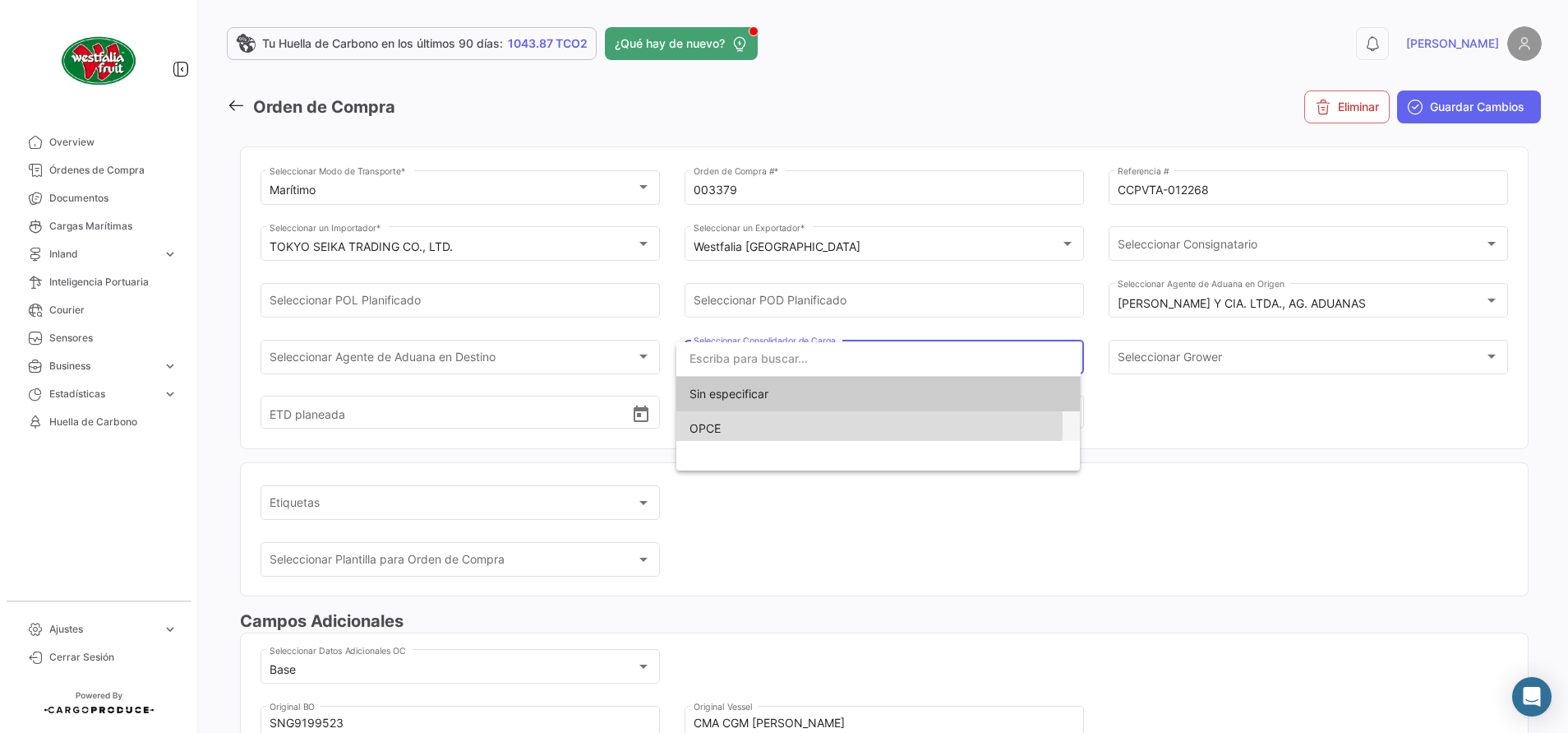
click at [772, 425] on span "OPCE" at bounding box center [879, 428] width 378 height 35
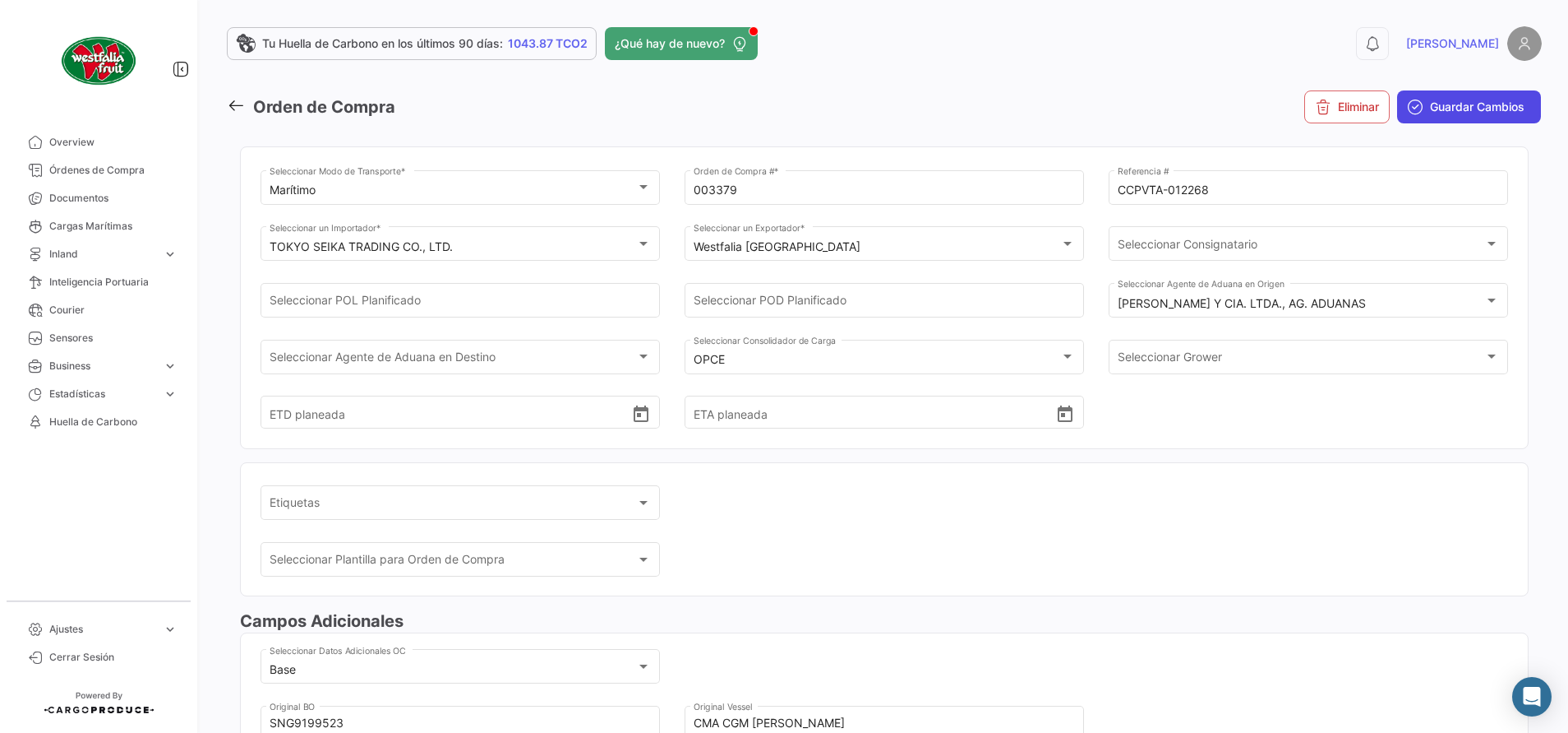
click at [1441, 114] on span "Guardar Cambios" at bounding box center [1478, 106] width 94 height 16
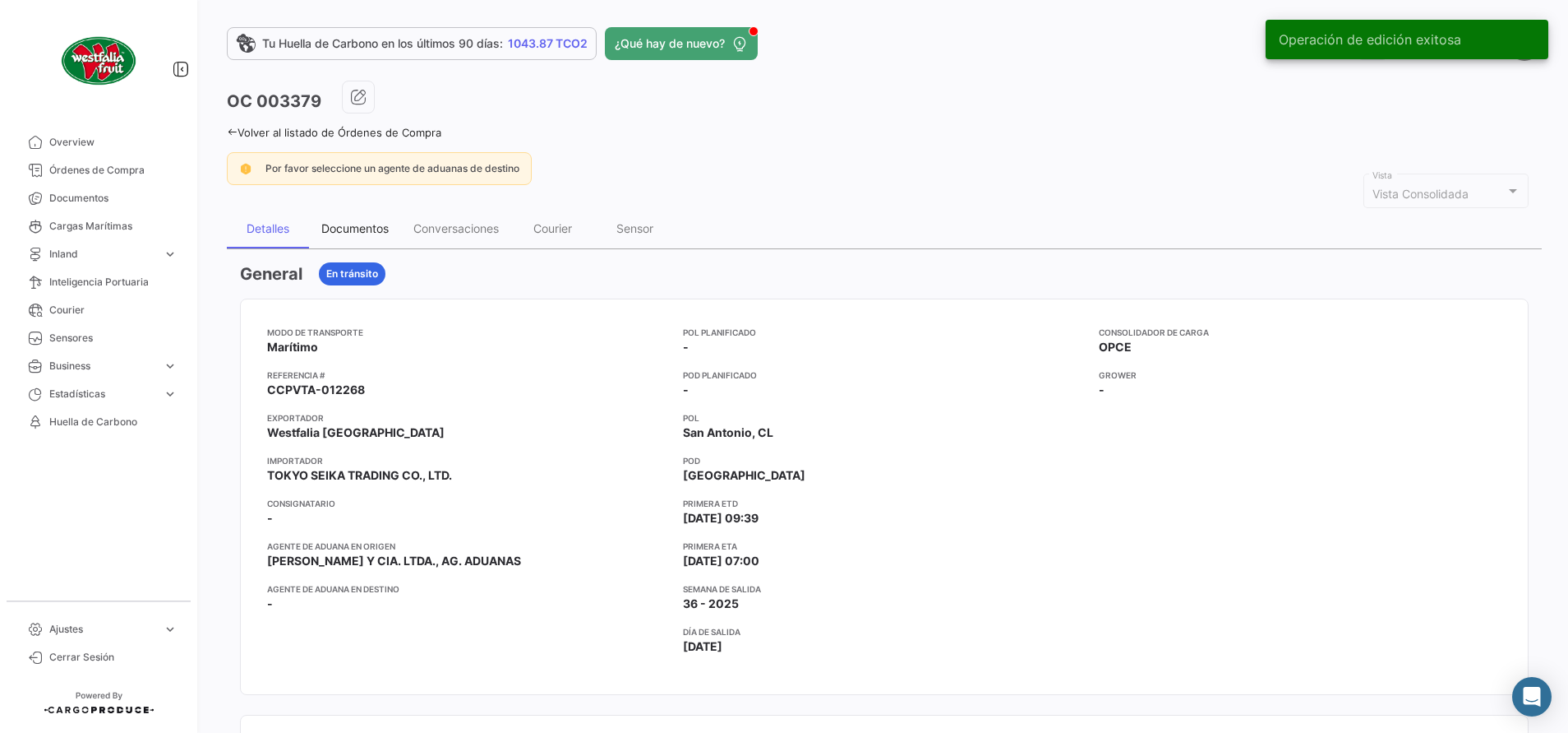
click at [363, 231] on div "Documentos" at bounding box center [356, 228] width 68 height 14
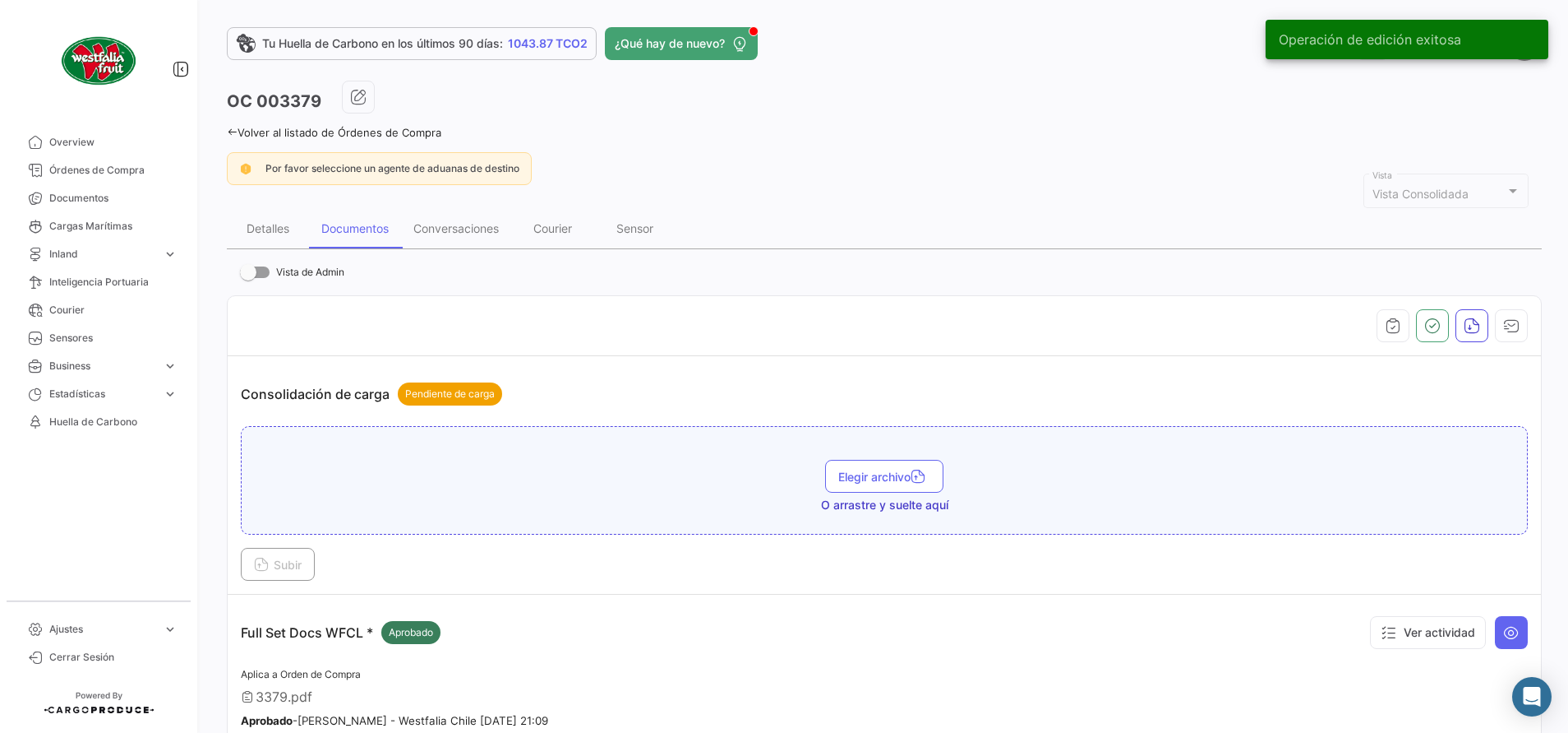
click at [232, 137] on link "Volver al listado de Órdenes de Compra" at bounding box center [334, 133] width 214 height 13
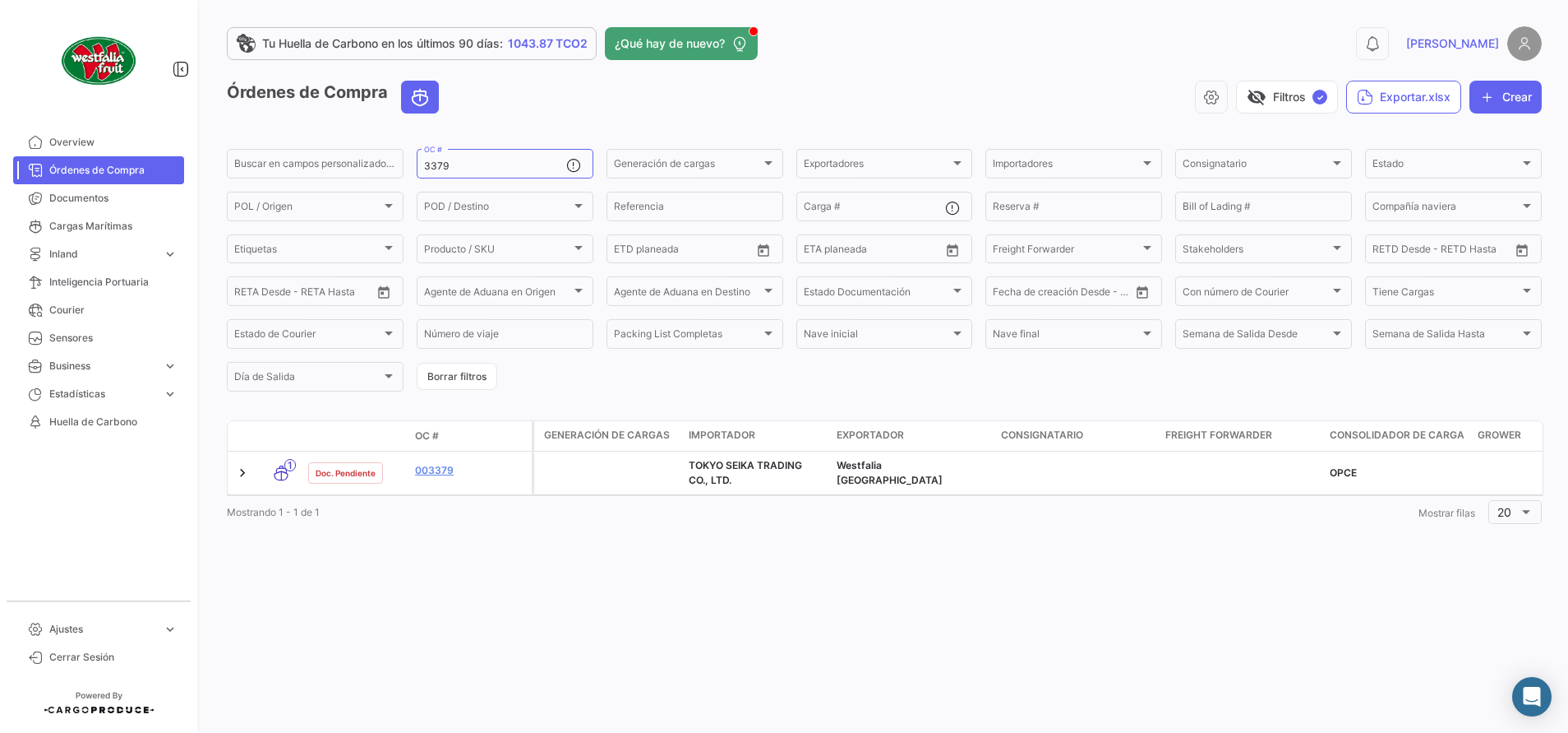
click at [1042, 24] on div "Tu Huella de Carbono en los últimos 90 días: 1043.87 TCO2 ¿Qué hay de nuevo? 0 …" at bounding box center [884, 366] width 1368 height 733
